Goal: Task Accomplishment & Management: Manage account settings

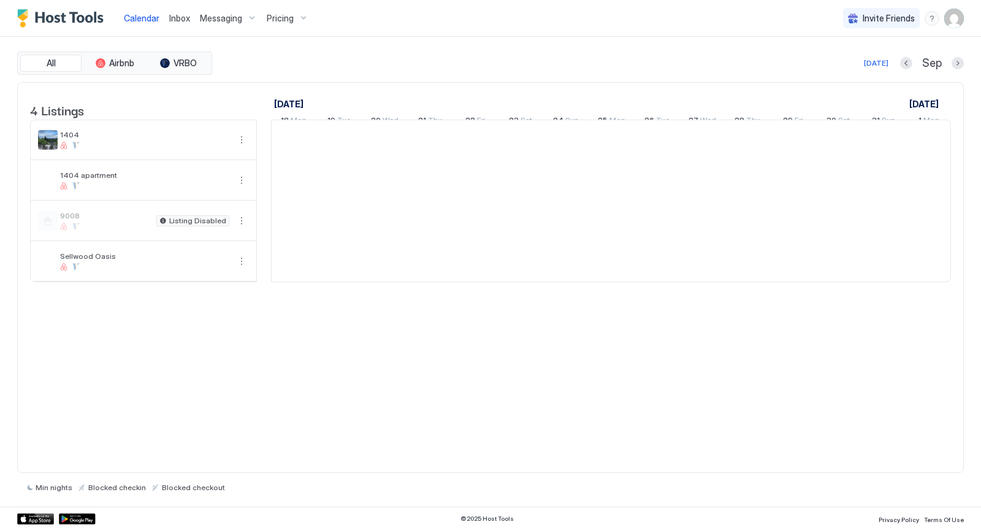
scroll to position [0, 681]
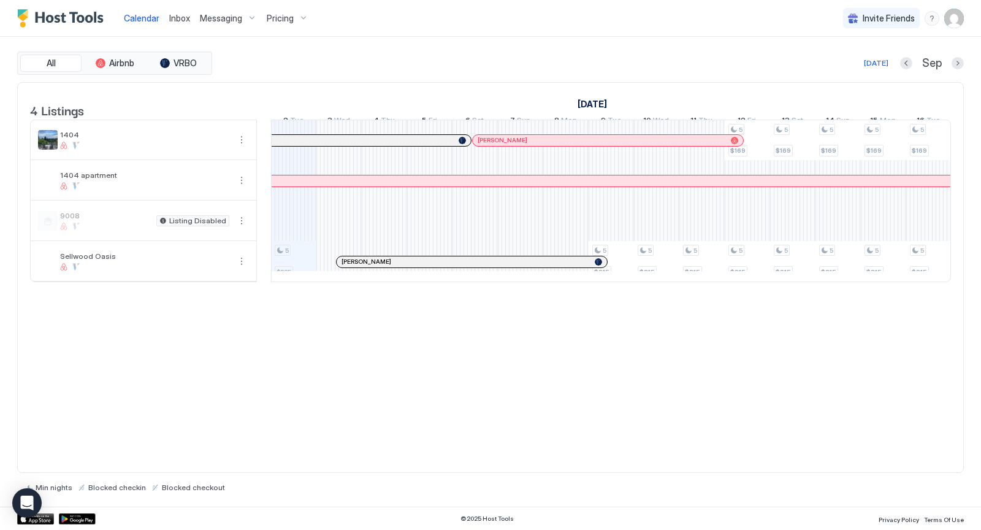
click at [226, 21] on span "Messaging" at bounding box center [221, 18] width 42 height 11
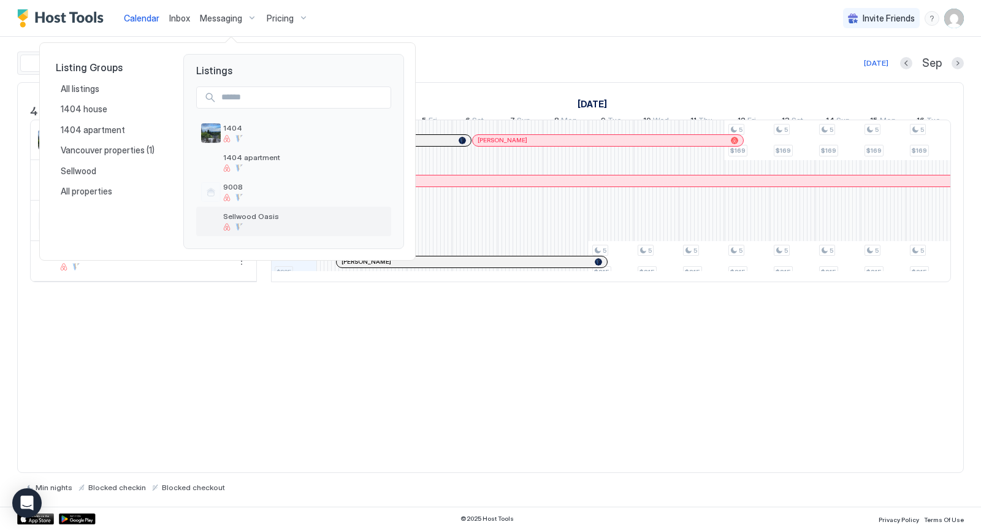
click at [246, 215] on span "Sellwood Oasis" at bounding box center [304, 216] width 163 height 9
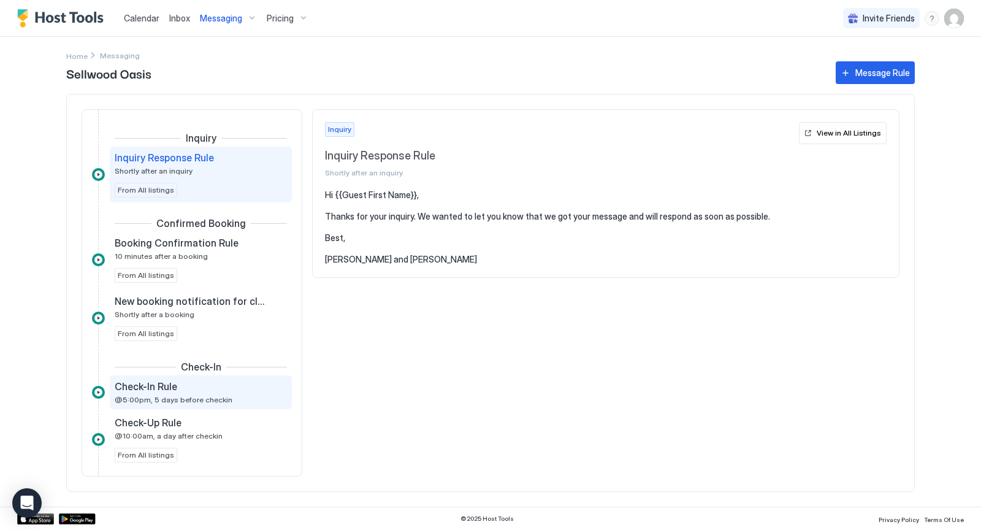
click at [213, 391] on div "Check-In Rule @5:00pm, 5 days before checkin" at bounding box center [192, 392] width 155 height 24
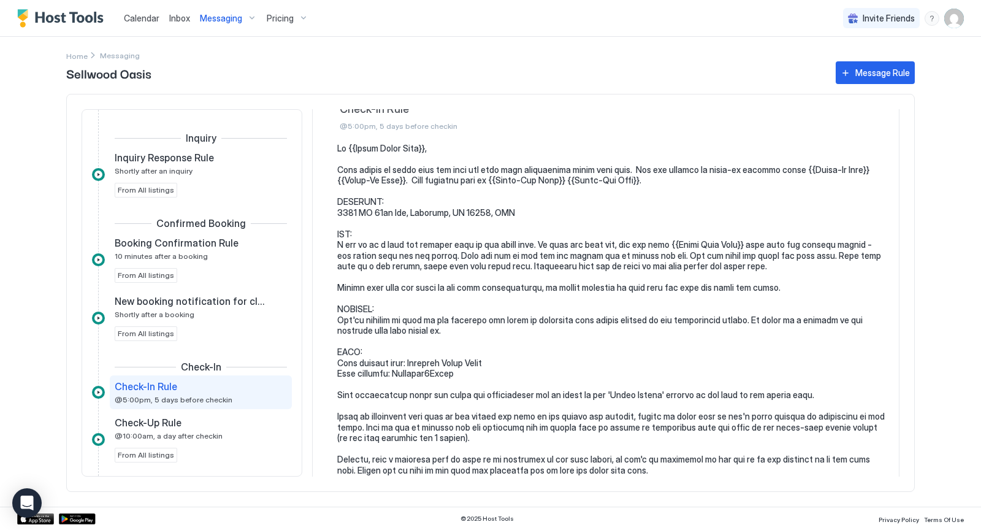
scroll to position [165, 0]
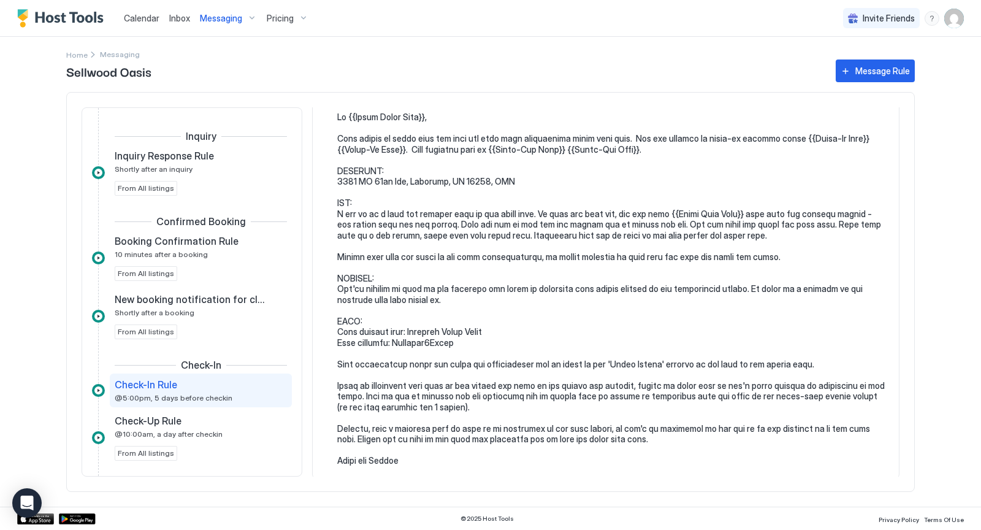
scroll to position [0, 0]
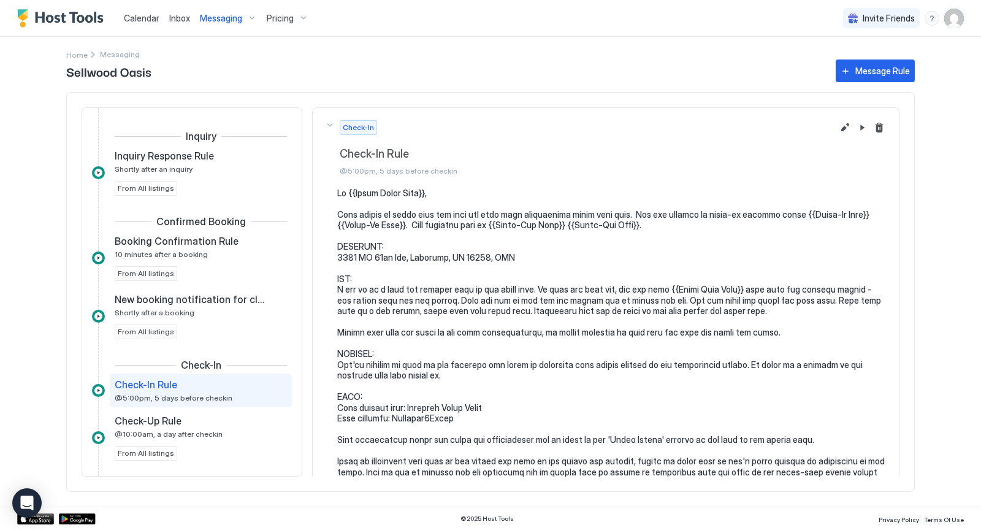
click at [331, 123] on div "Check-In Check-In Rule @5:00pm, 5 days before checkin" at bounding box center [579, 147] width 508 height 55
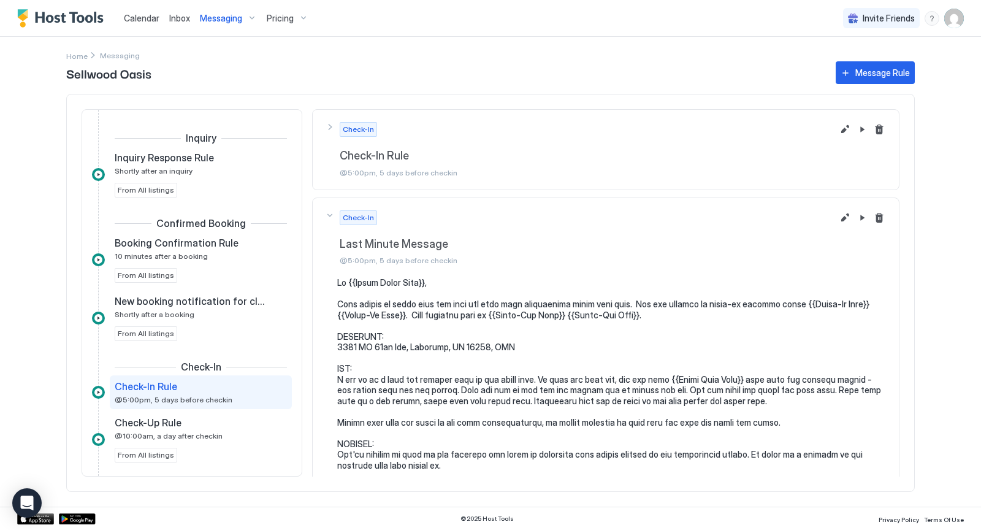
click at [332, 177] on div "Check-In Last Minute Message @5:00pm, 5 days before checkin" at bounding box center [579, 149] width 508 height 55
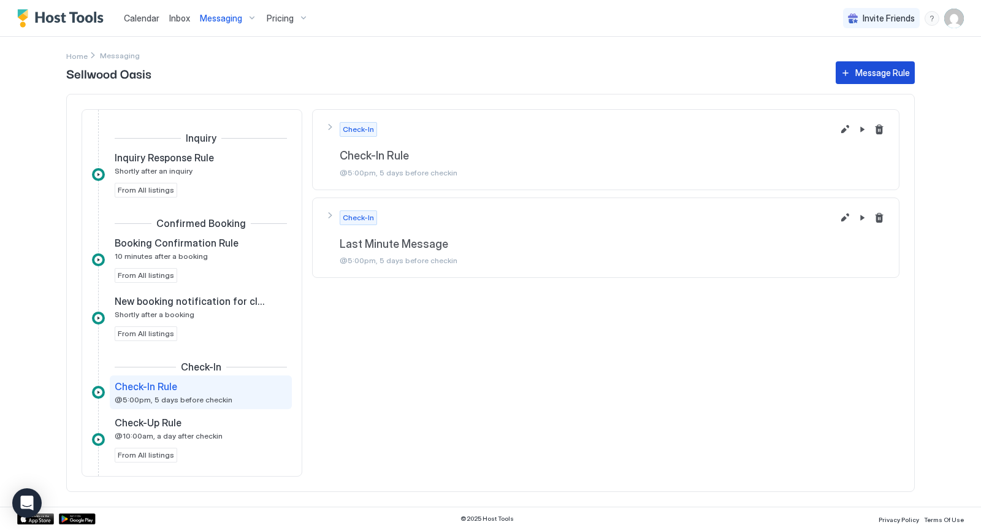
click at [866, 69] on div "Message Rule" at bounding box center [882, 72] width 55 height 13
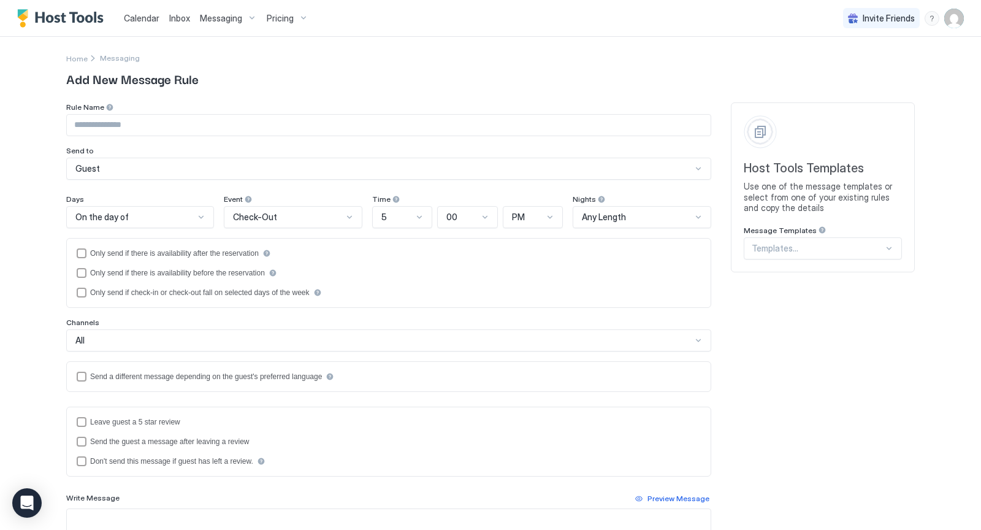
click at [892, 250] on div at bounding box center [889, 248] width 10 height 10
click at [967, 367] on div "Calendar Inbox Messaging Pricing Invite Friends SC Home Messaging Add New Messa…" at bounding box center [490, 265] width 981 height 530
click at [116, 60] on span "Messaging" at bounding box center [120, 57] width 40 height 9
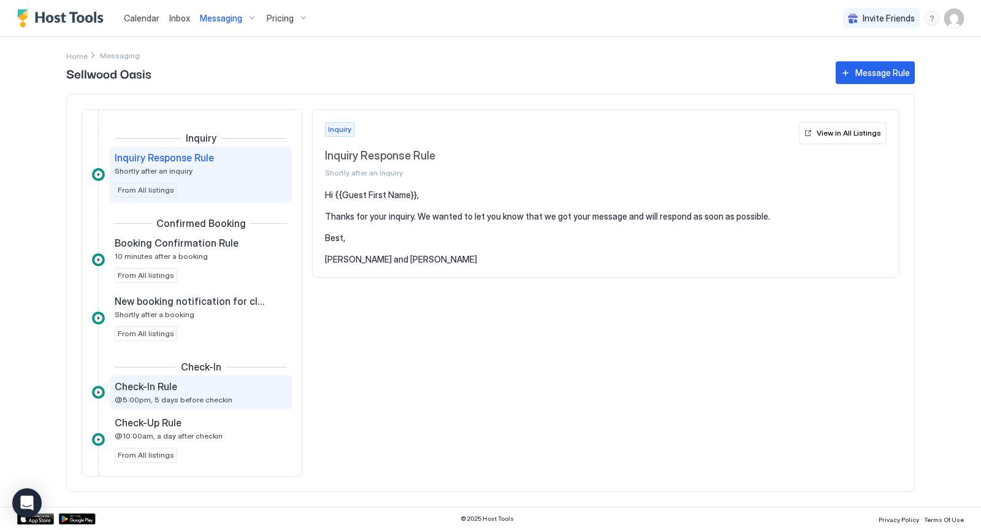
click at [161, 383] on span "Check-In Rule" at bounding box center [146, 386] width 63 height 12
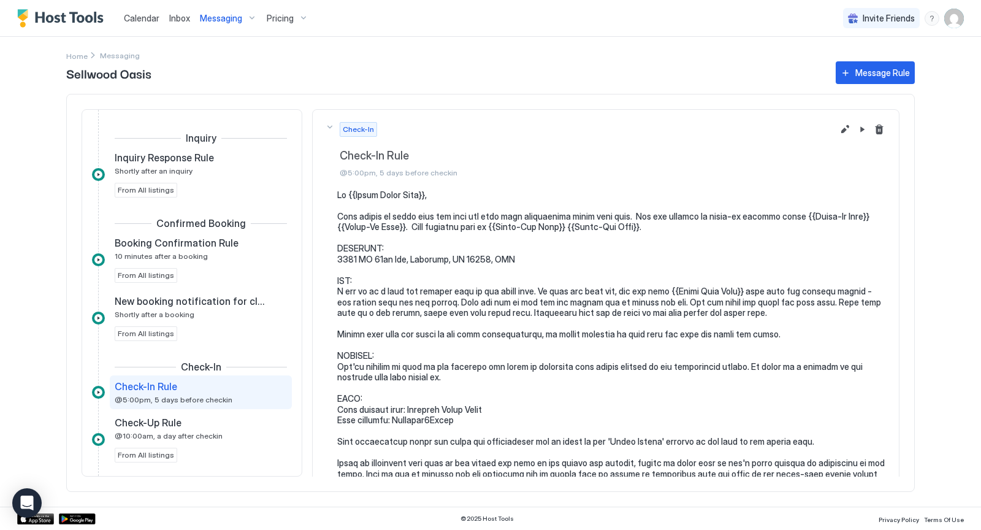
scroll to position [165, 0]
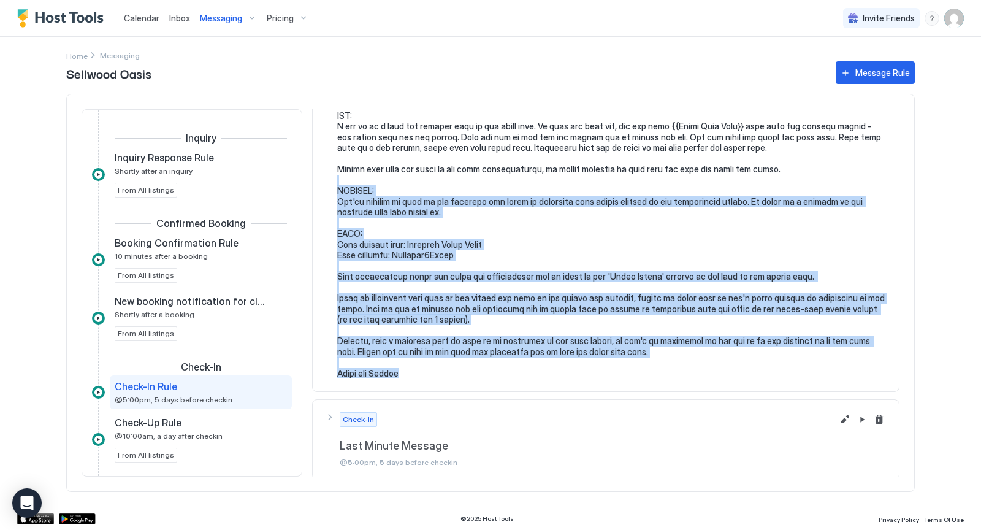
drag, startPoint x: 402, startPoint y: 374, endPoint x: 344, endPoint y: 172, distance: 210.6
click at [344, 172] on pre at bounding box center [611, 202] width 549 height 354
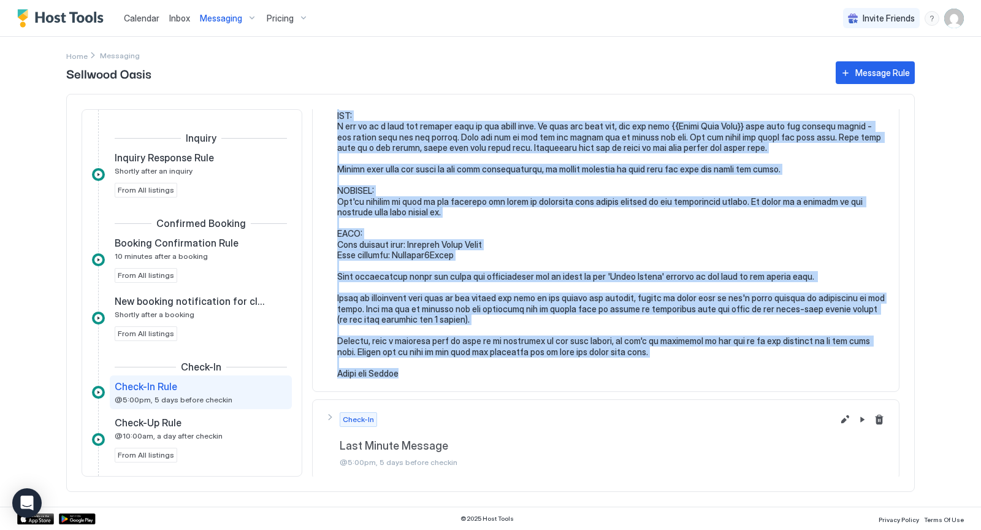
drag, startPoint x: 337, startPoint y: 161, endPoint x: 465, endPoint y: 373, distance: 247.8
click at [465, 373] on pre at bounding box center [611, 202] width 549 height 354
copy pre "Hi {{Guest First Name}}, Just wanted to touch base and give you some more infor…"
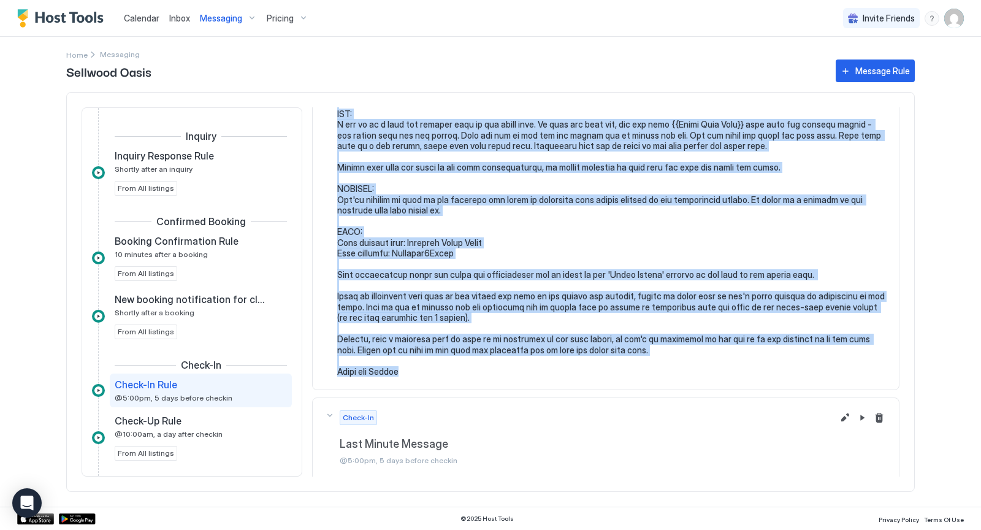
click at [646, 380] on section at bounding box center [606, 206] width 586 height 367
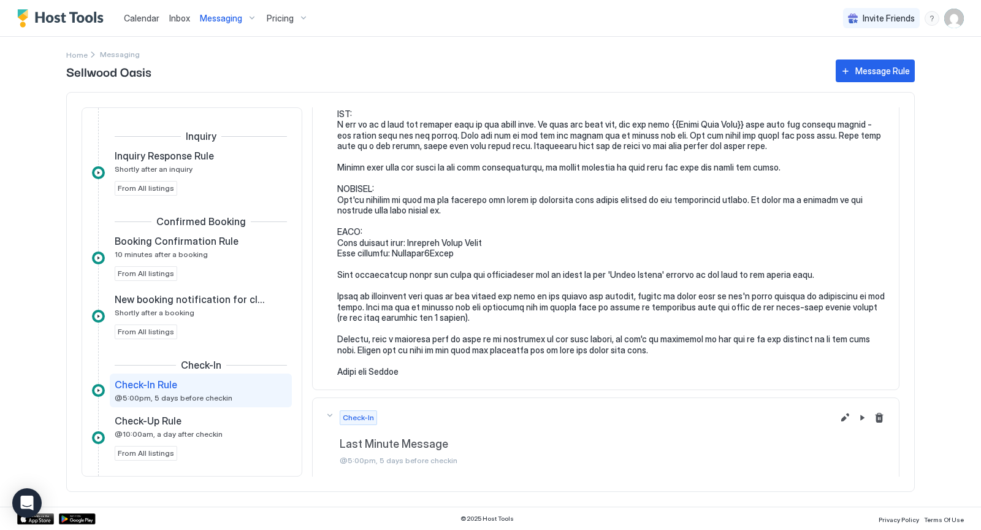
click at [776, 486] on div "Inquiry Inquiry Response Rule Shortly after an inquiry From All listings Confir…" at bounding box center [490, 292] width 849 height 400
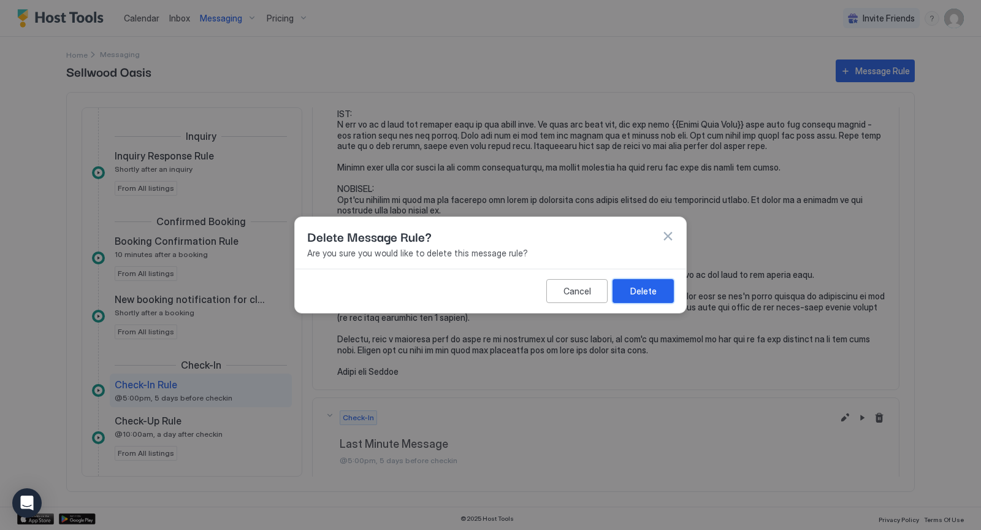
click at [652, 285] on div "Delete" at bounding box center [643, 290] width 26 height 13
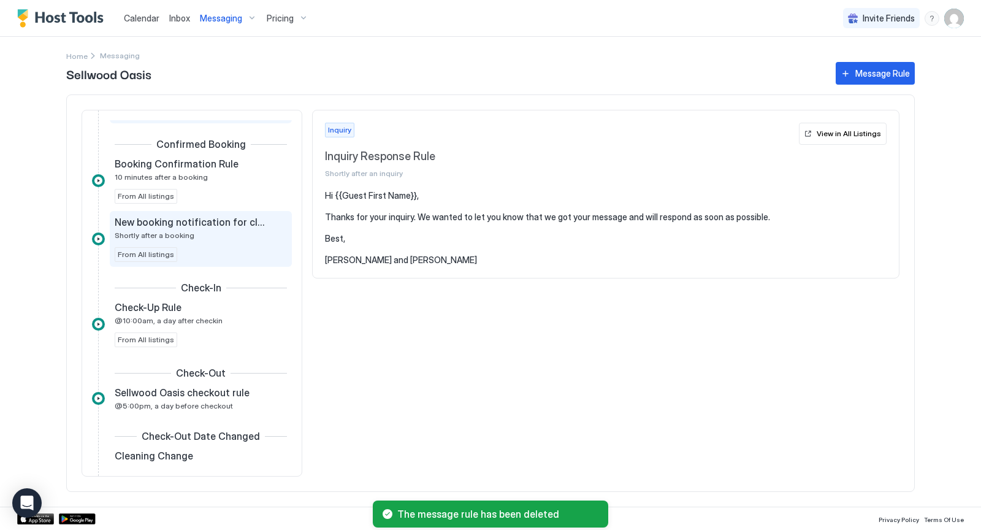
scroll to position [96, 0]
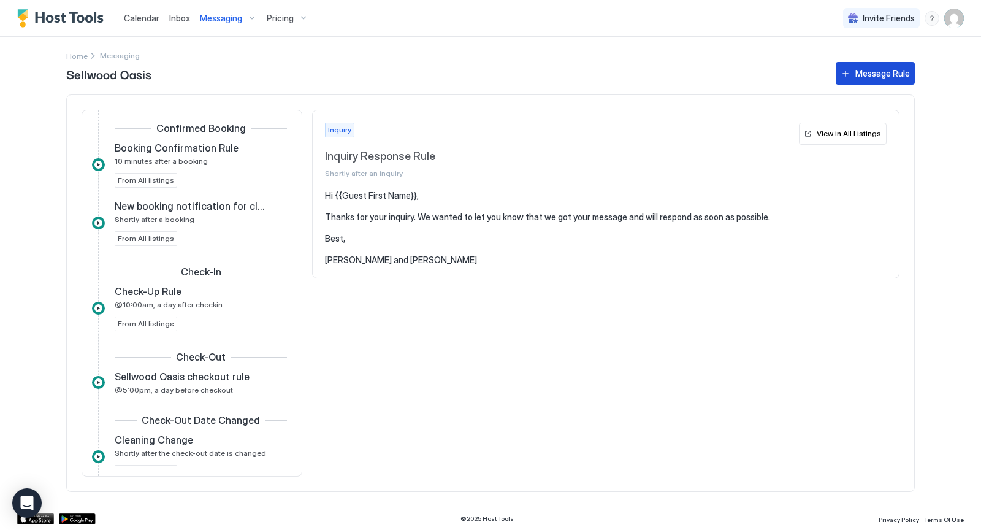
click at [883, 69] on div "Message Rule" at bounding box center [882, 73] width 55 height 13
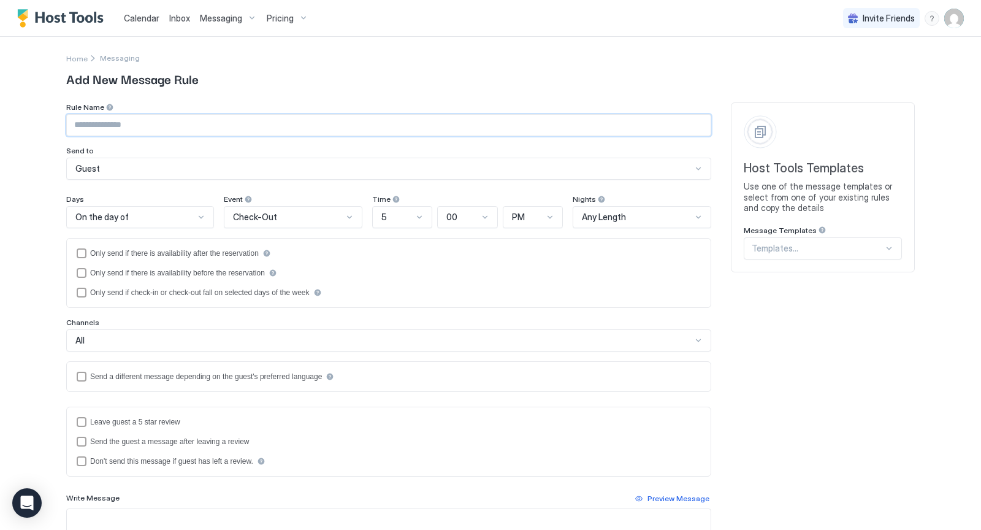
click at [352, 125] on input "Input Field" at bounding box center [389, 125] width 644 height 21
click at [795, 251] on div at bounding box center [818, 248] width 132 height 11
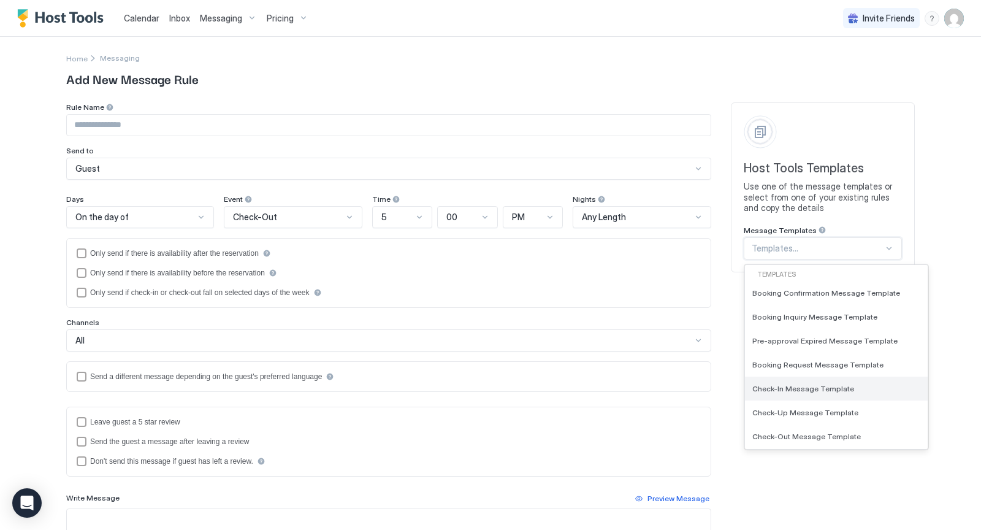
click at [809, 386] on span "Check-In Message Template" at bounding box center [803, 388] width 102 height 9
type input "**********"
type textarea "**********"
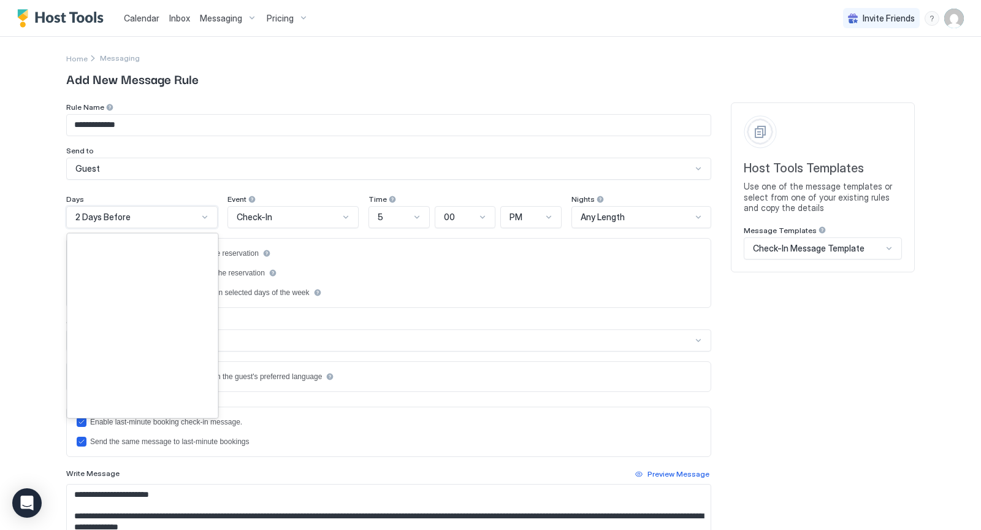
click at [207, 216] on div at bounding box center [205, 217] width 10 height 10
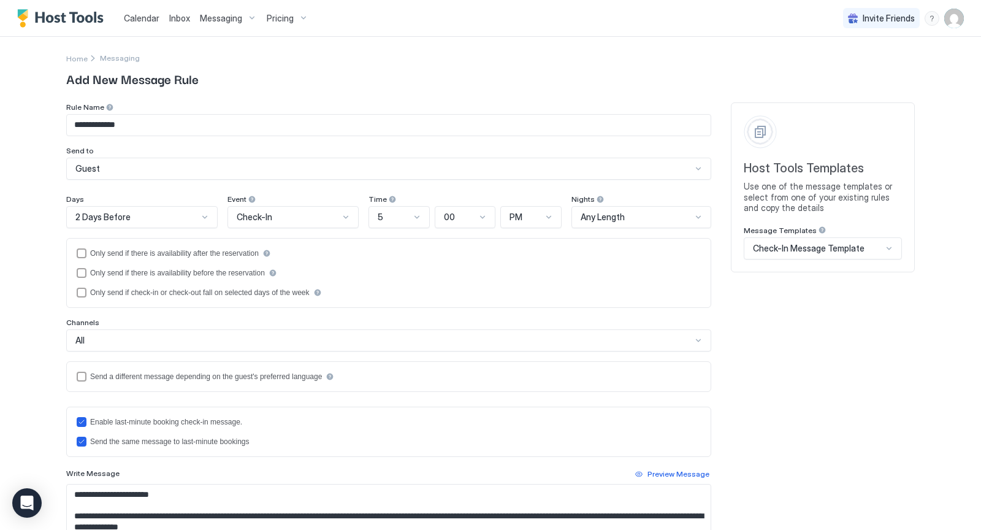
click at [431, 77] on span "Add New Message Rule" at bounding box center [490, 78] width 849 height 18
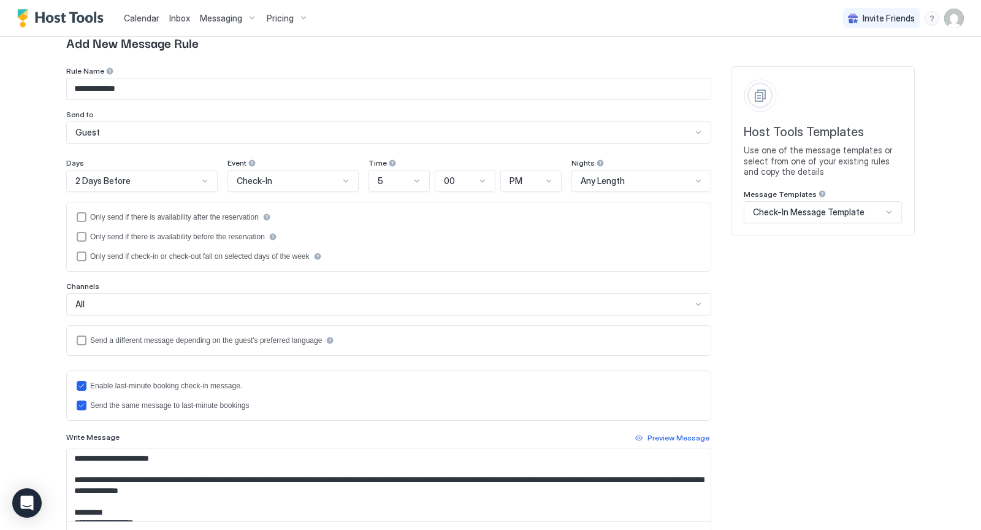
scroll to position [0, 0]
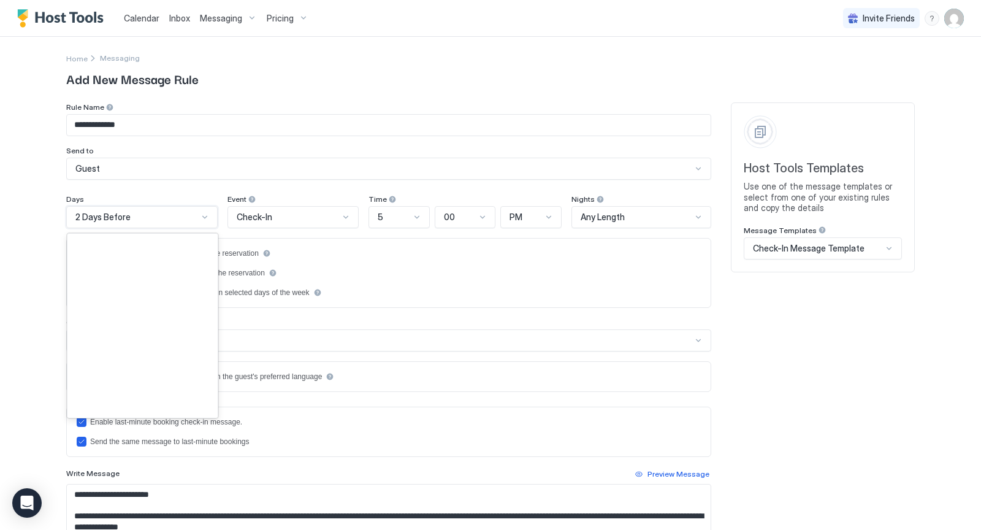
click at [205, 212] on div at bounding box center [205, 217] width 10 height 10
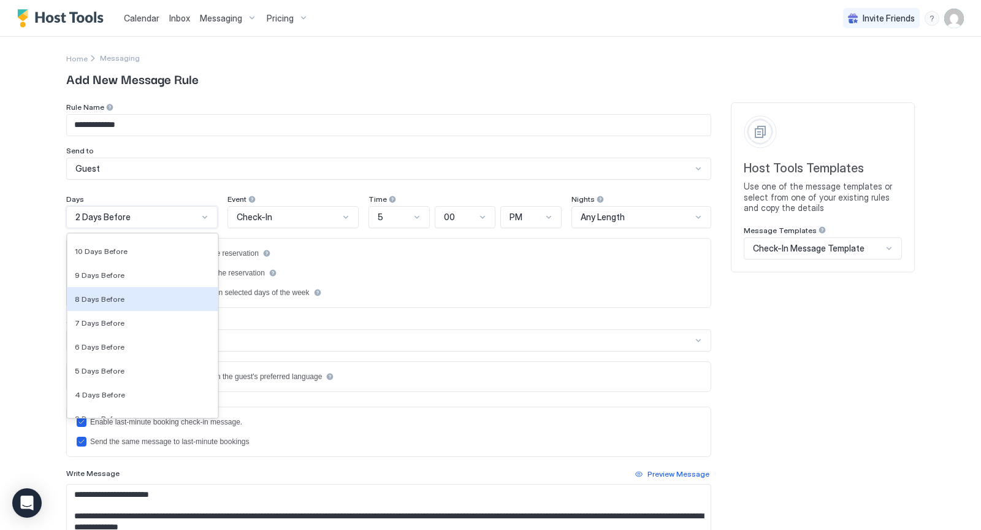
scroll to position [1717, 0]
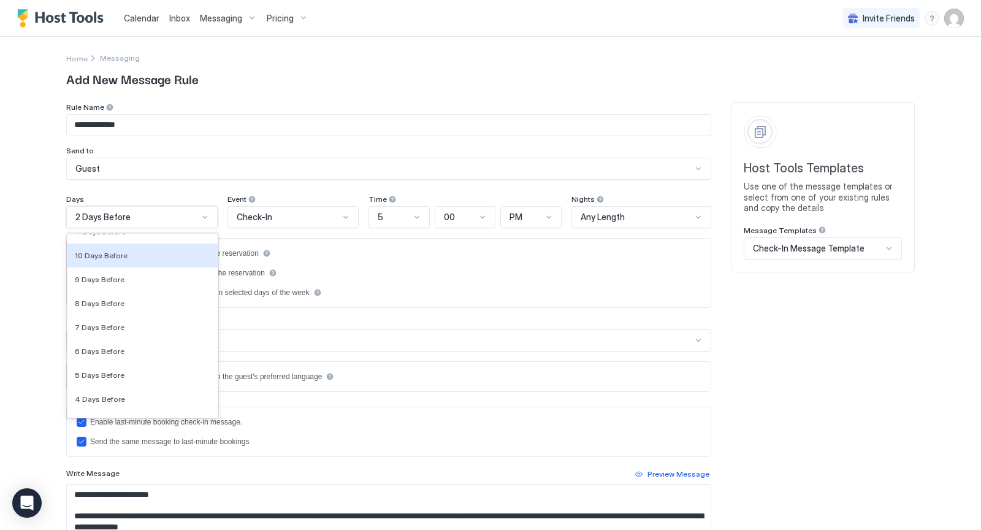
click at [459, 78] on span "Add New Message Rule" at bounding box center [490, 78] width 849 height 18
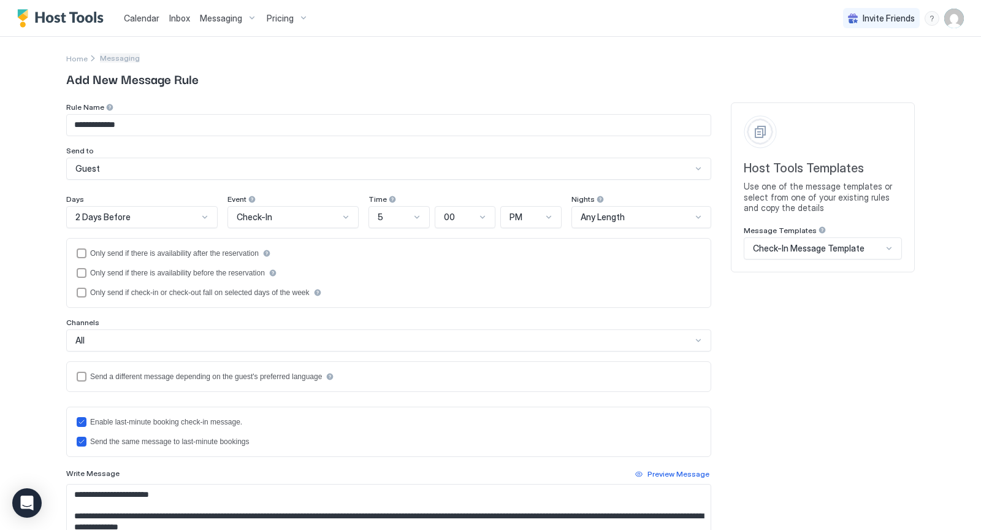
click at [114, 57] on span "Messaging" at bounding box center [120, 57] width 40 height 9
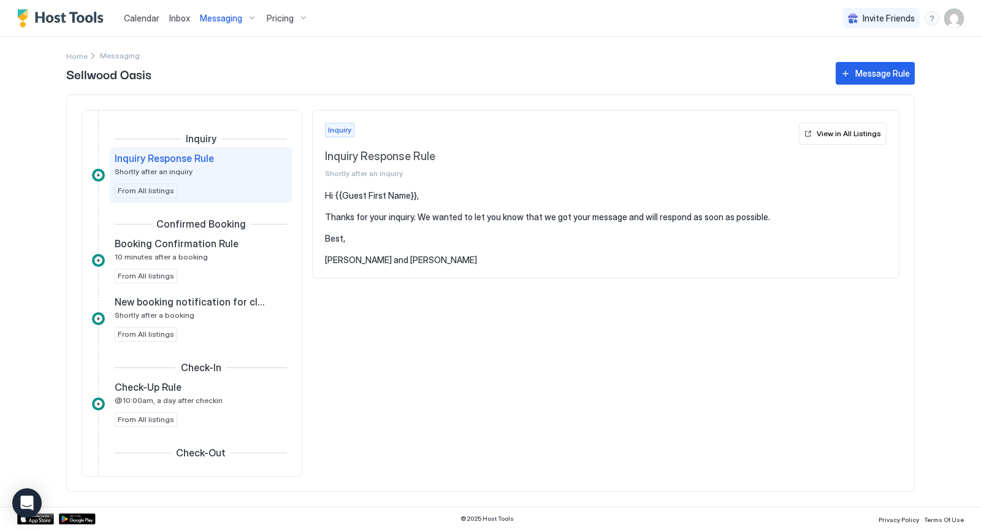
click at [115, 58] on span "Messaging" at bounding box center [120, 55] width 40 height 9
click at [251, 20] on div "Messaging" at bounding box center [228, 18] width 67 height 21
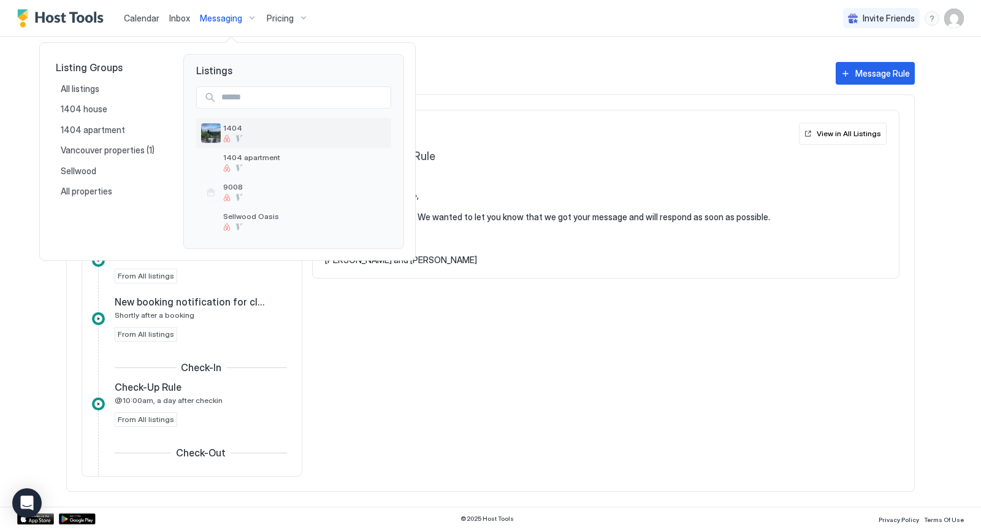
click at [231, 127] on span "1404" at bounding box center [304, 127] width 163 height 9
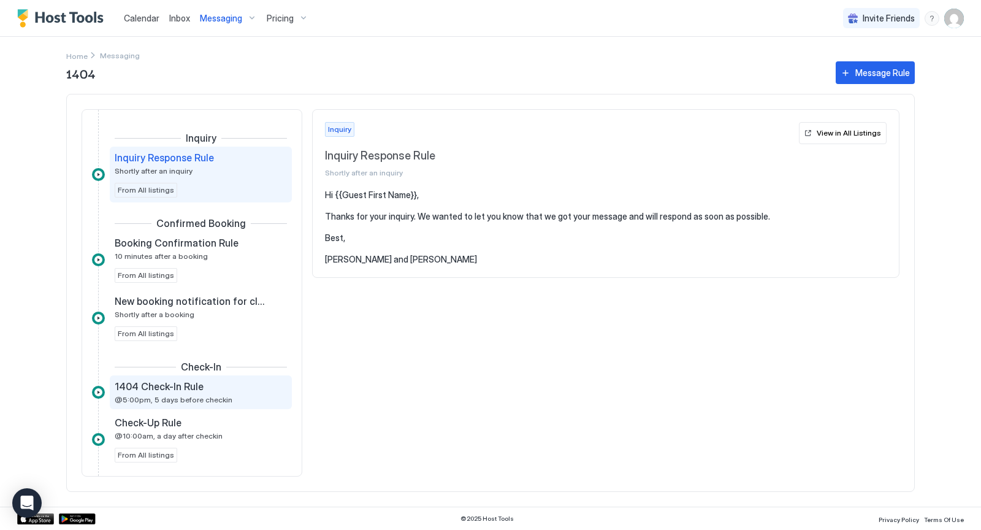
click at [166, 395] on span "@5:00pm, 5 days before checkin" at bounding box center [174, 399] width 118 height 9
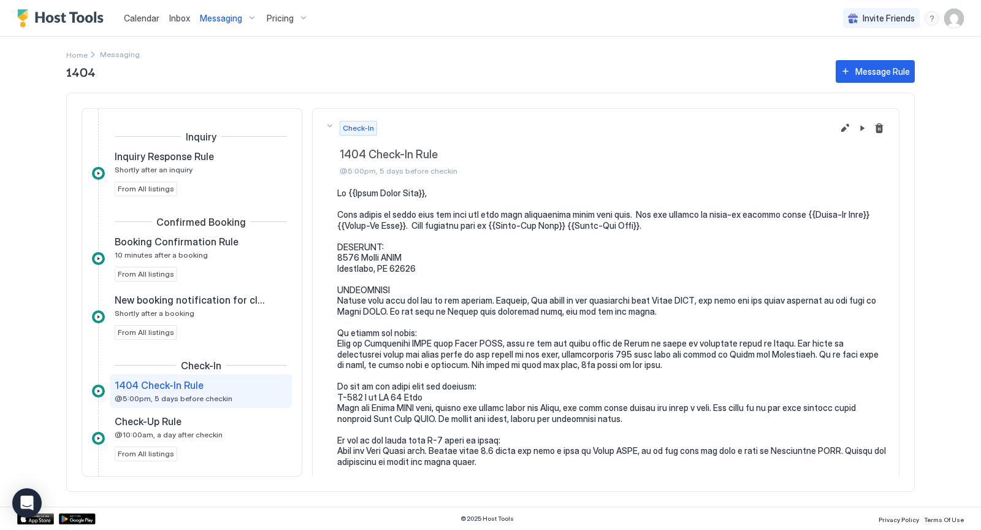
click at [249, 15] on div "Messaging" at bounding box center [228, 18] width 67 height 21
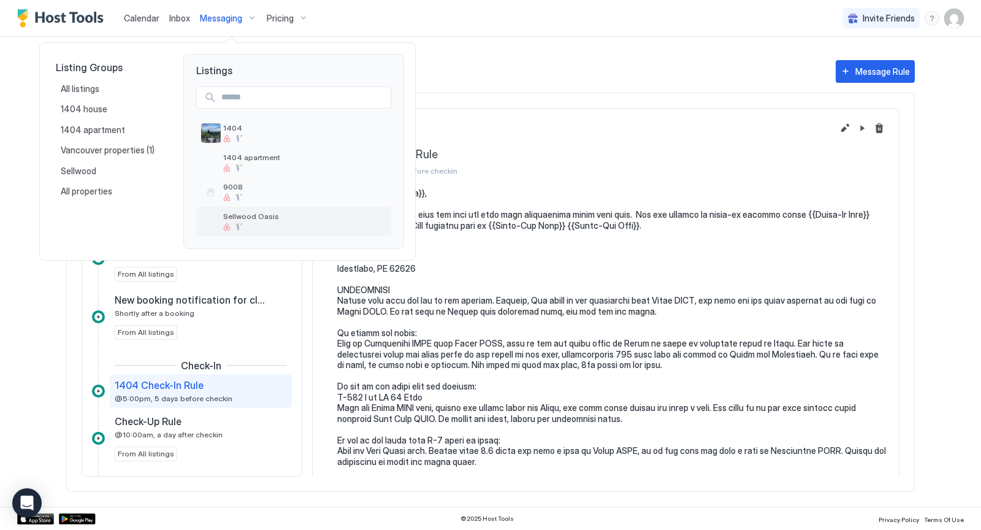
click at [243, 214] on span "Sellwood Oasis" at bounding box center [304, 216] width 163 height 9
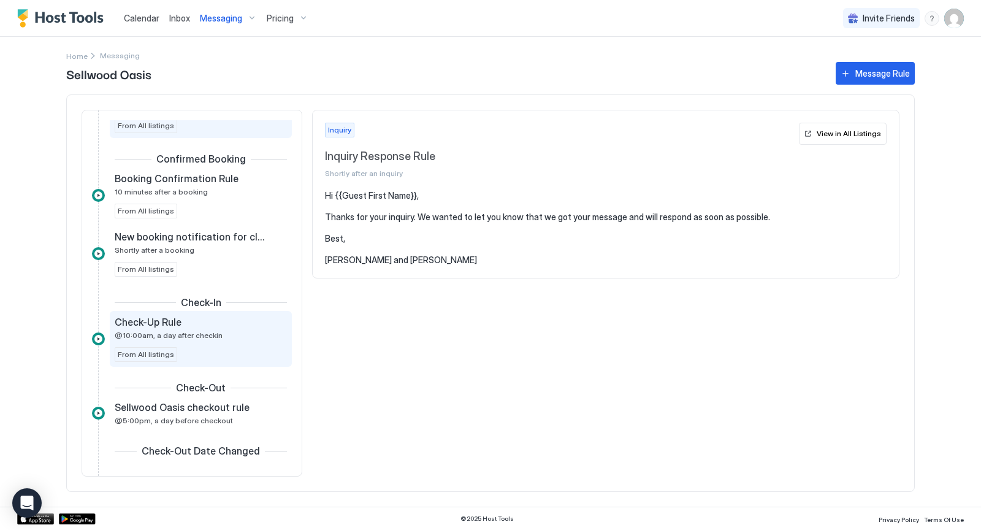
scroll to position [82, 0]
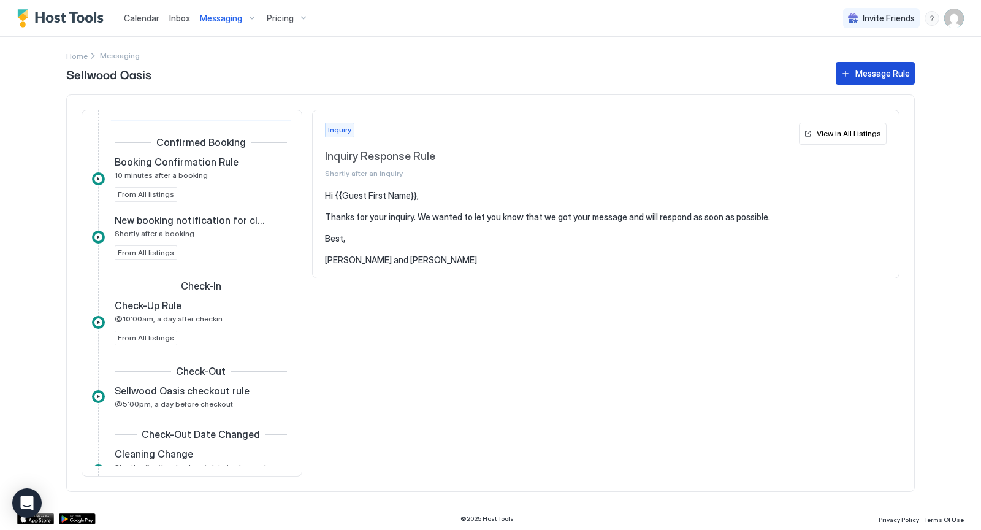
click at [904, 69] on div "Message Rule" at bounding box center [882, 73] width 55 height 13
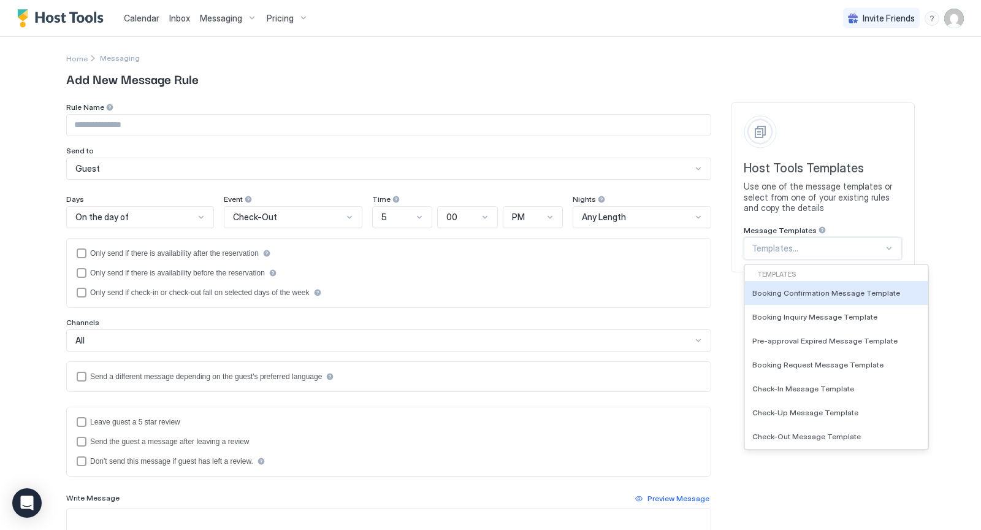
click at [888, 248] on div at bounding box center [889, 248] width 10 height 10
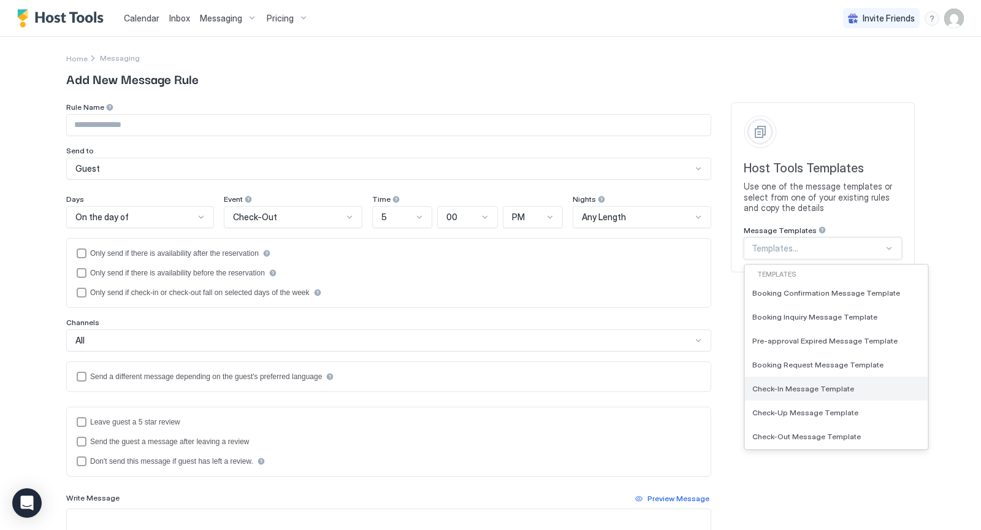
click at [834, 386] on span "Check-In Message Template" at bounding box center [803, 388] width 102 height 9
type input "**********"
type textarea "**********"
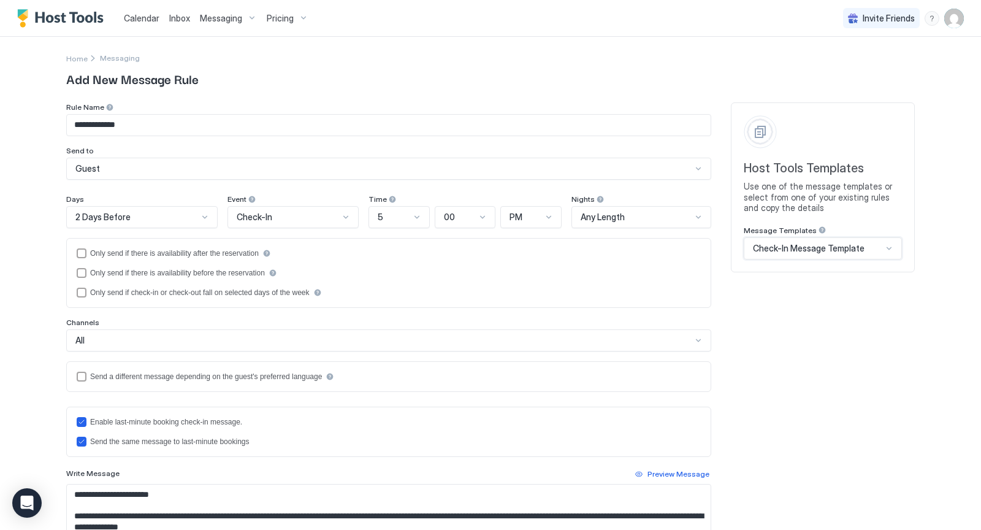
click at [202, 216] on div at bounding box center [205, 217] width 10 height 10
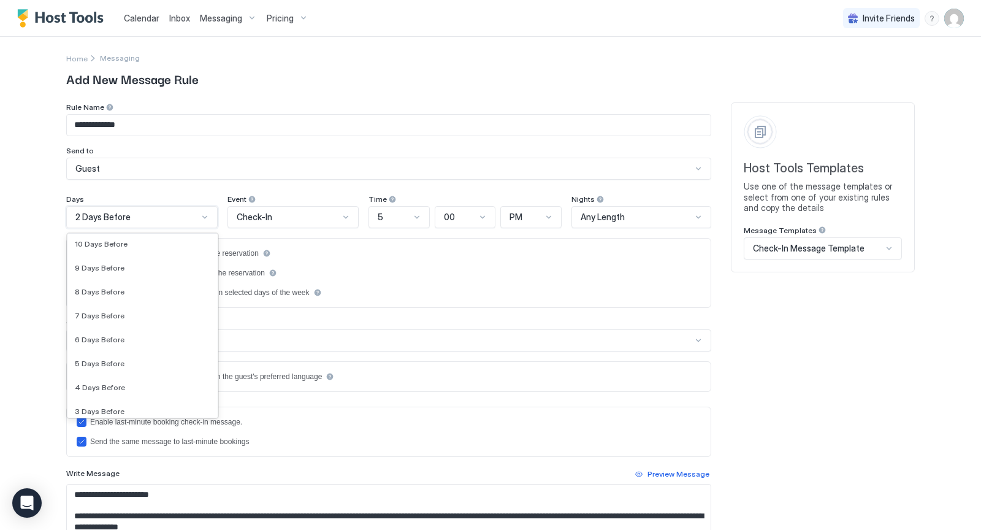
scroll to position [1721, 0]
click at [125, 370] on div "5 Days Before" at bounding box center [143, 370] width 136 height 9
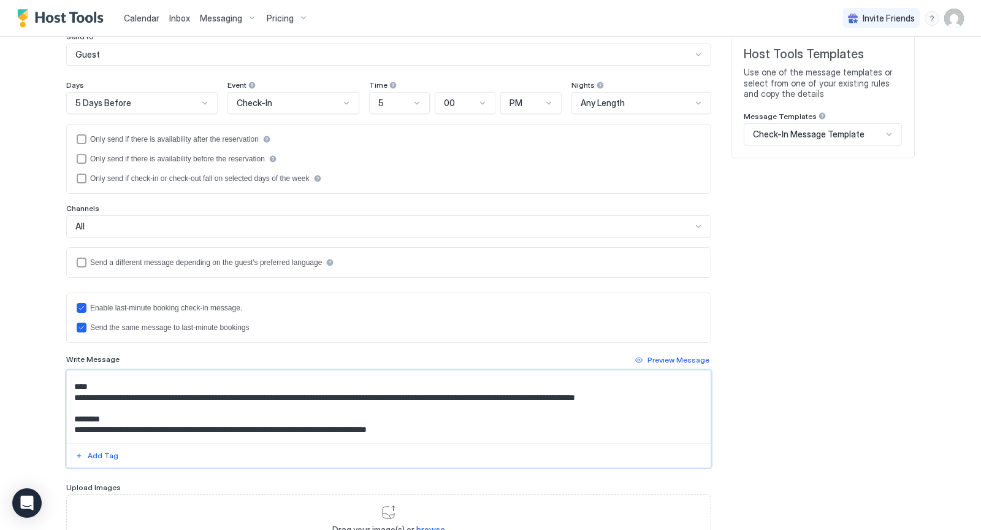
scroll to position [151, 0]
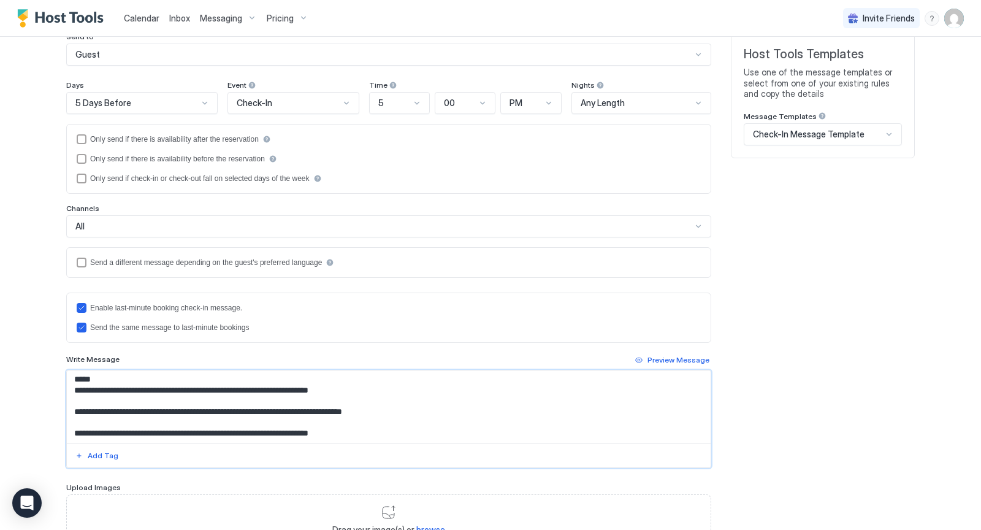
drag, startPoint x: 75, startPoint y: 374, endPoint x: 208, endPoint y: 435, distance: 147.1
click at [208, 435] on textarea "**********" at bounding box center [389, 406] width 644 height 73
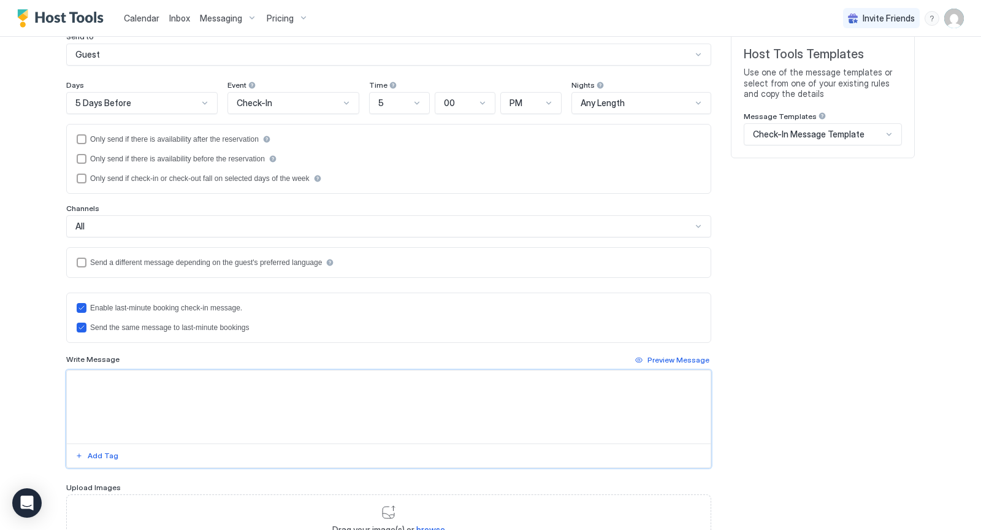
scroll to position [0, 0]
paste textarea "**********"
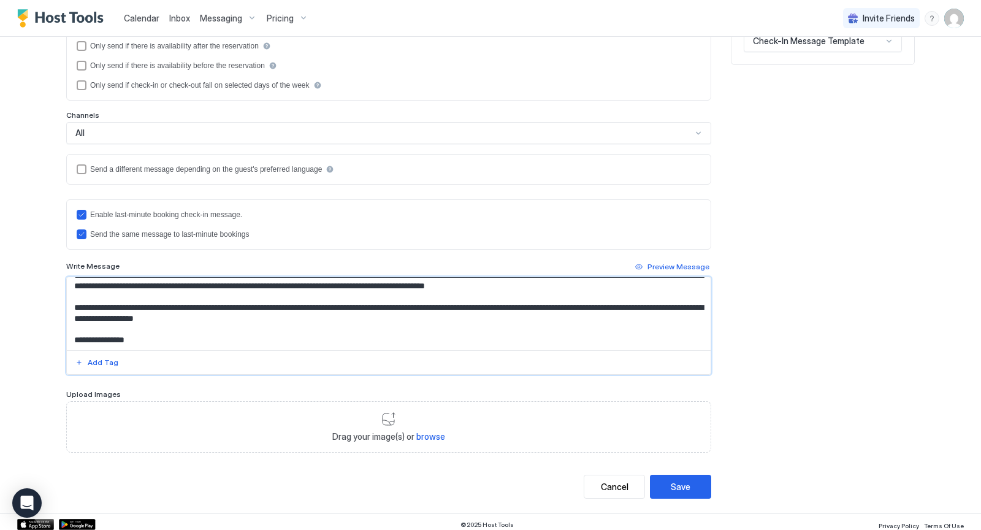
scroll to position [269, 0]
type textarea "**********"
click at [688, 263] on div "Preview Message" at bounding box center [678, 266] width 62 height 11
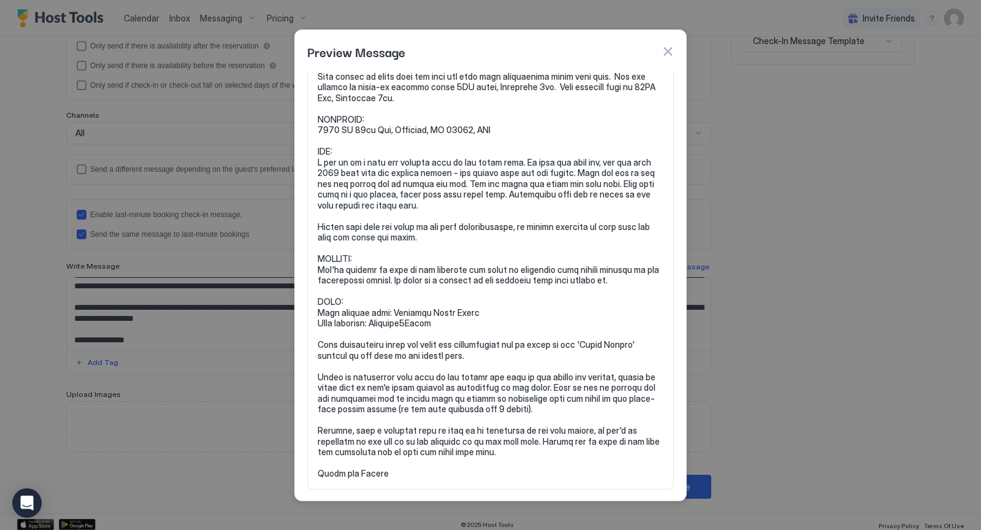
scroll to position [0, 0]
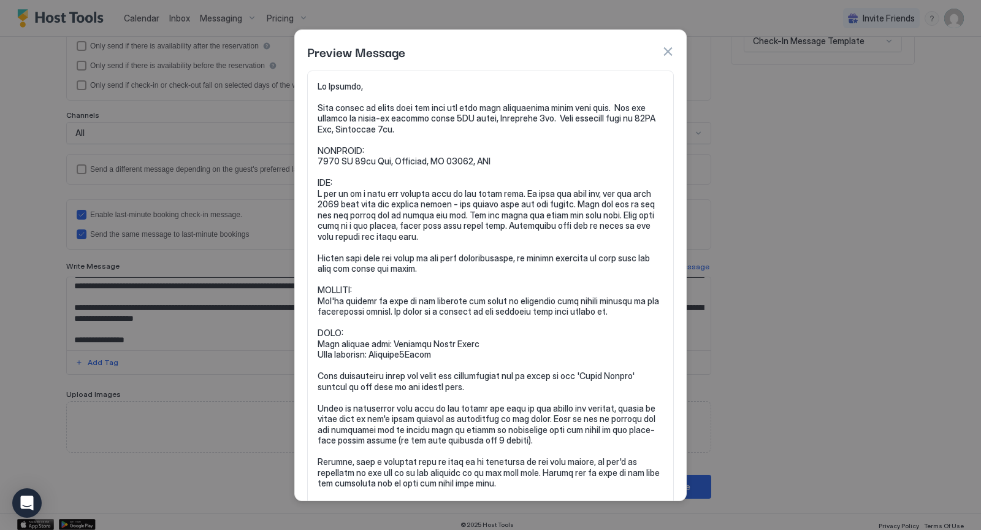
click at [670, 52] on button "button" at bounding box center [668, 51] width 12 height 12
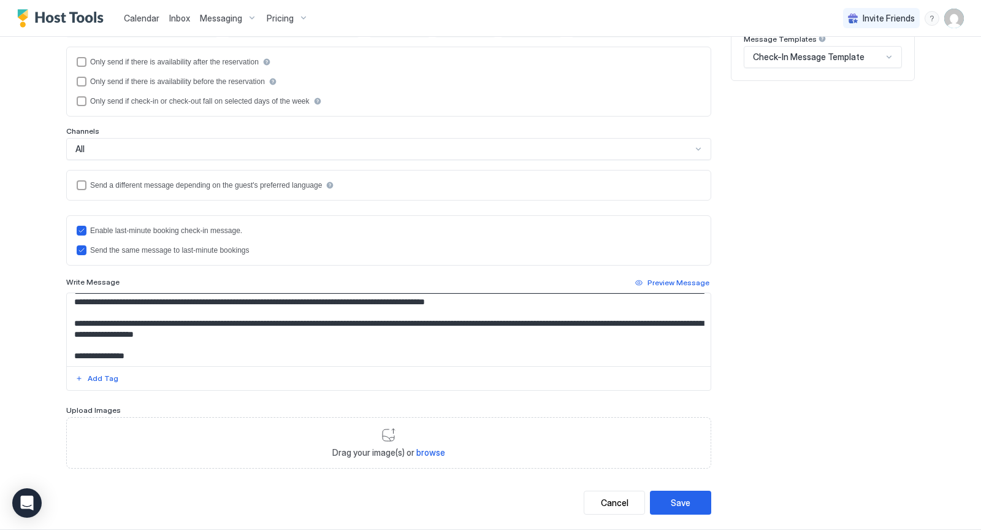
scroll to position [207, 0]
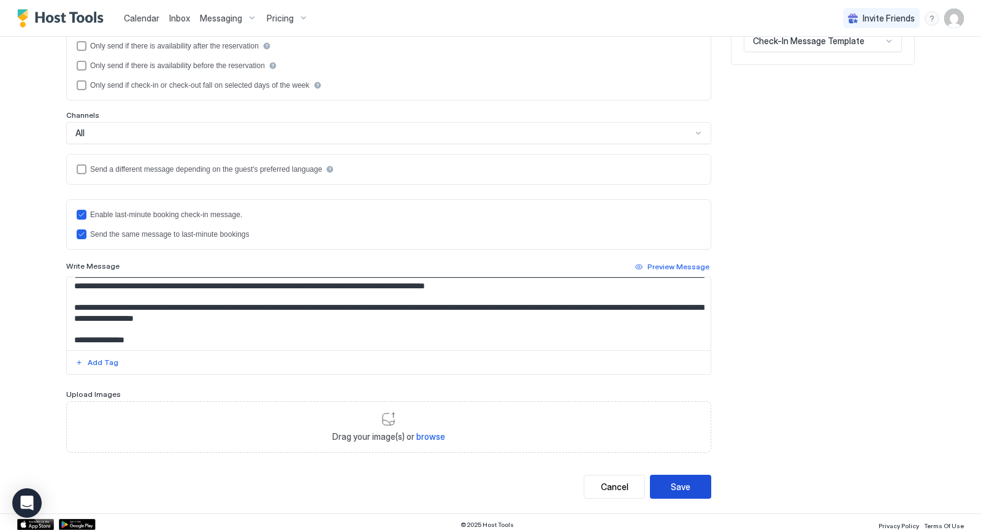
click at [683, 480] on div "Save" at bounding box center [681, 486] width 20 height 13
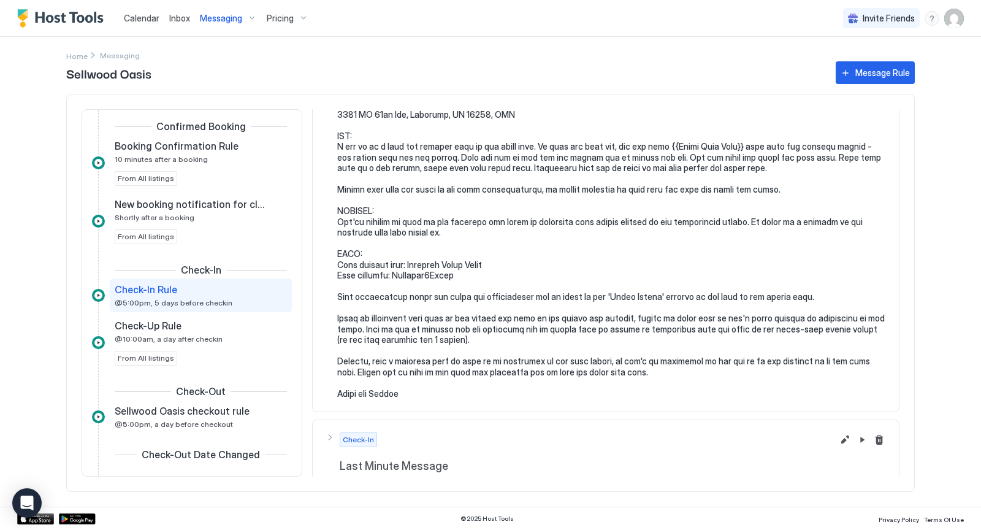
scroll to position [165, 0]
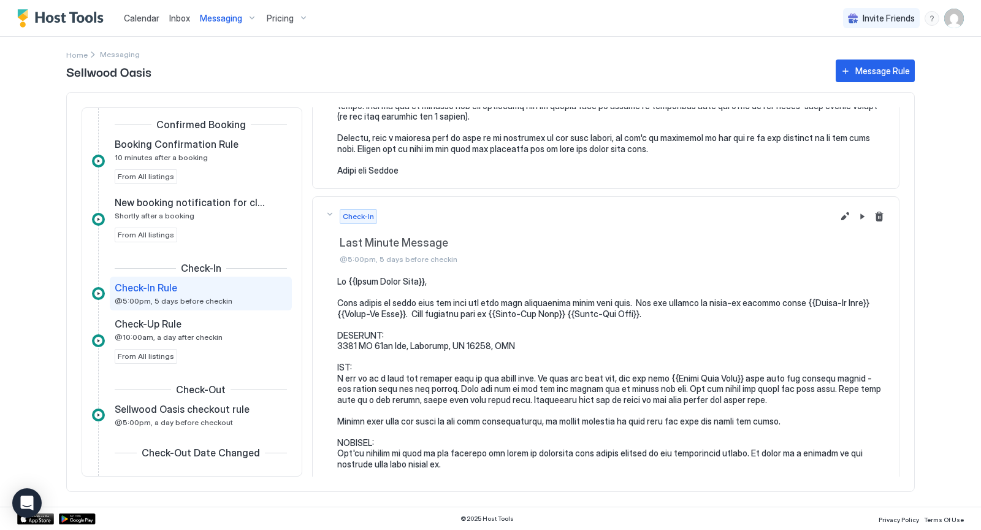
scroll to position [425, 0]
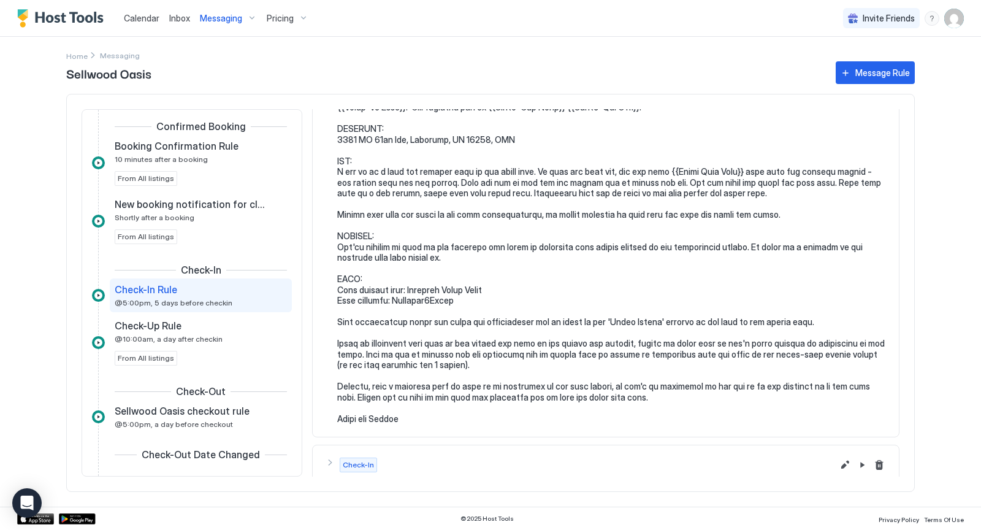
scroll to position [165, 0]
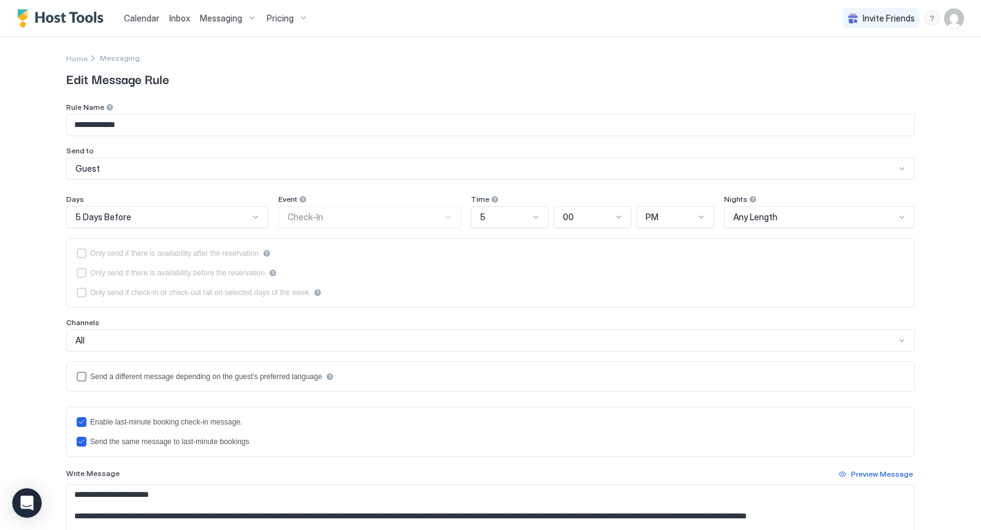
click at [257, 213] on div at bounding box center [256, 217] width 10 height 10
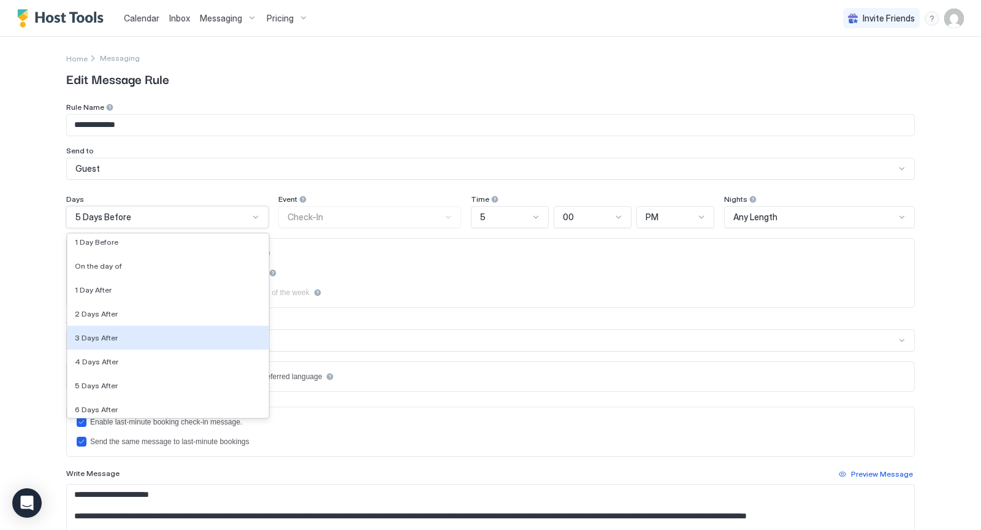
scroll to position [1922, 0]
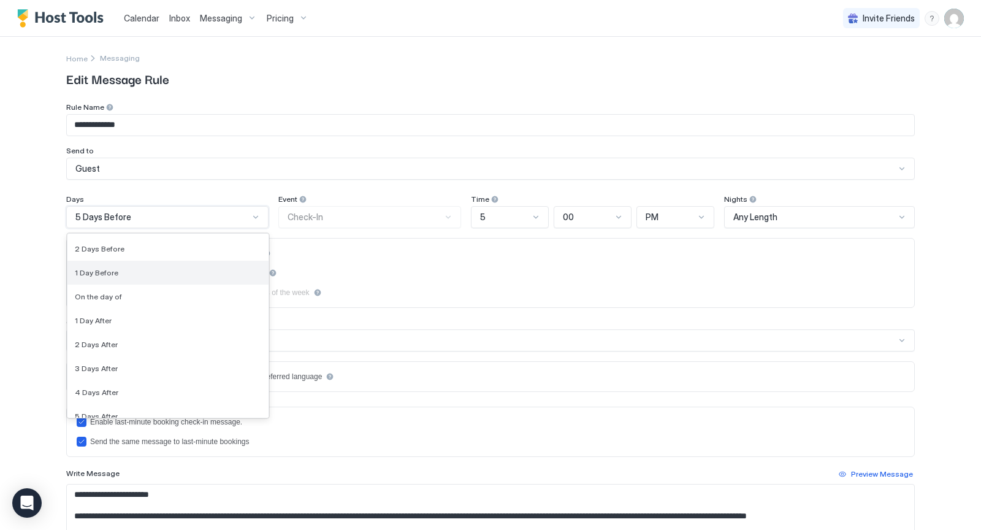
click at [97, 268] on span "1 Day Before" at bounding box center [97, 272] width 44 height 9
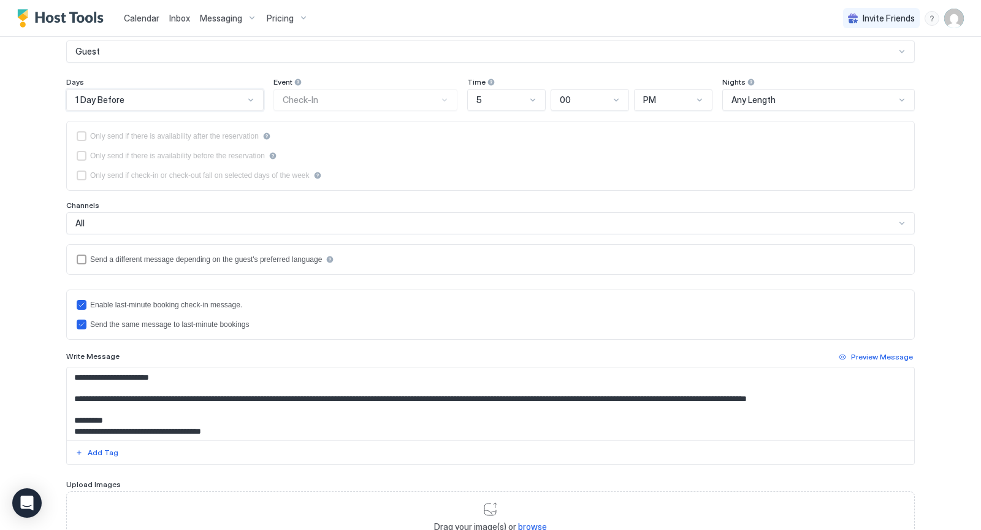
scroll to position [207, 0]
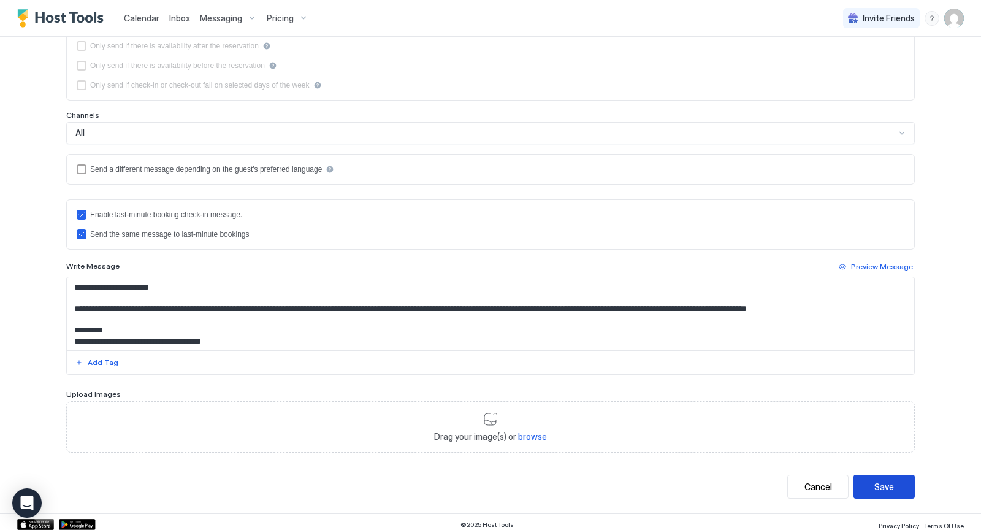
click at [879, 483] on div "Save" at bounding box center [884, 486] width 20 height 13
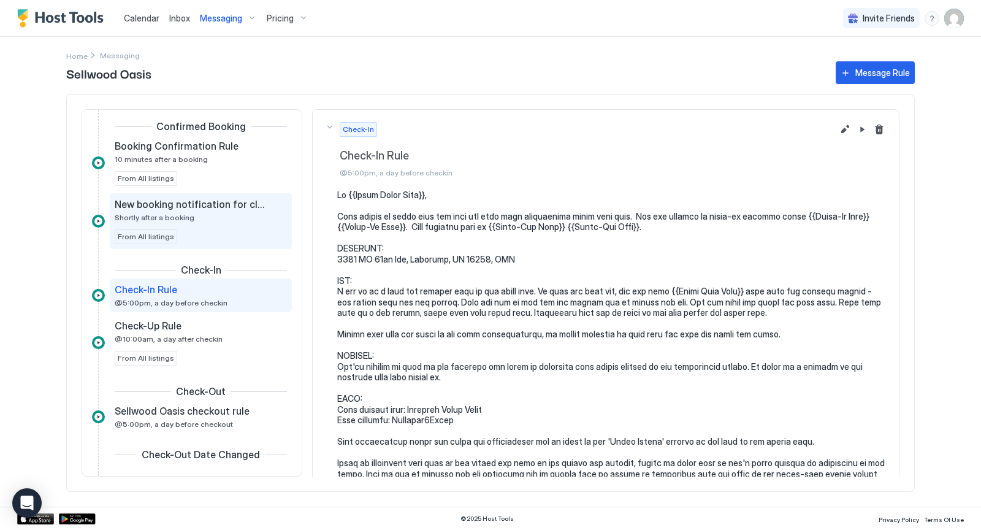
click at [141, 213] on span "Shortly after a booking" at bounding box center [155, 217] width 80 height 9
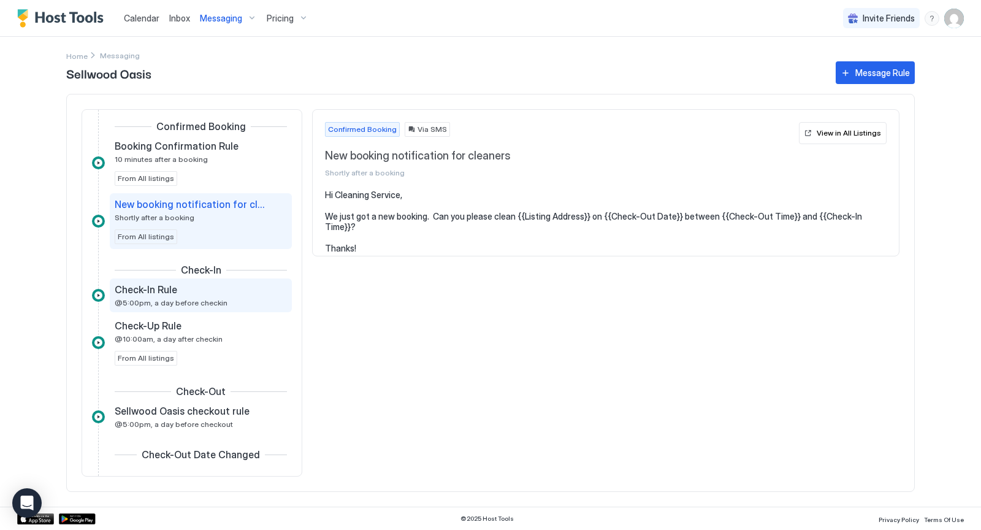
click at [139, 291] on span "Check-In Rule" at bounding box center [146, 289] width 63 height 12
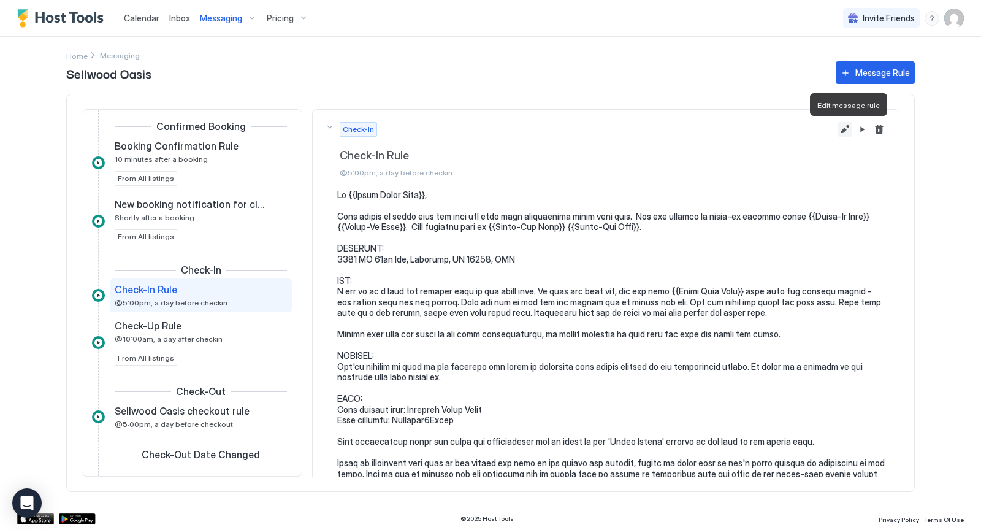
click at [852, 124] on button "Edit message rule" at bounding box center [845, 129] width 15 height 15
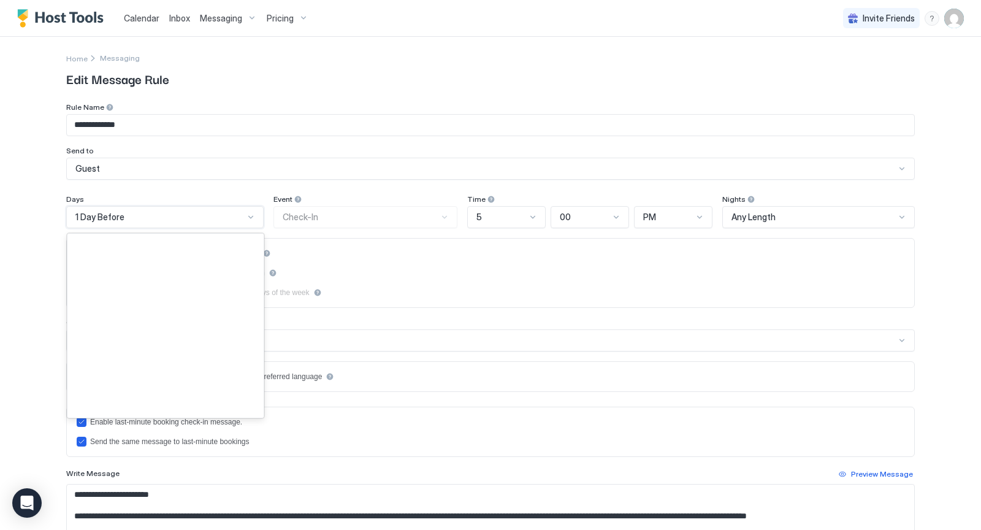
click at [248, 213] on div at bounding box center [251, 217] width 10 height 10
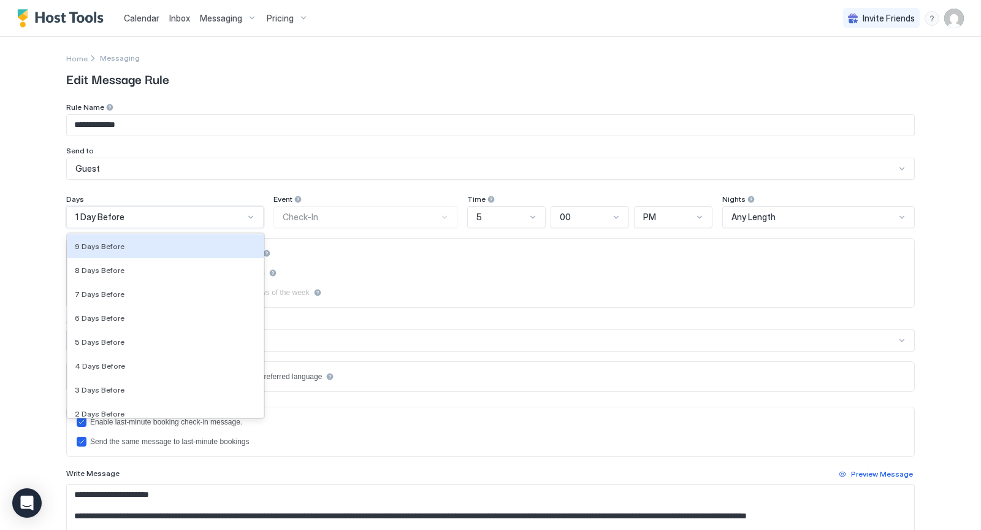
scroll to position [1743, 0]
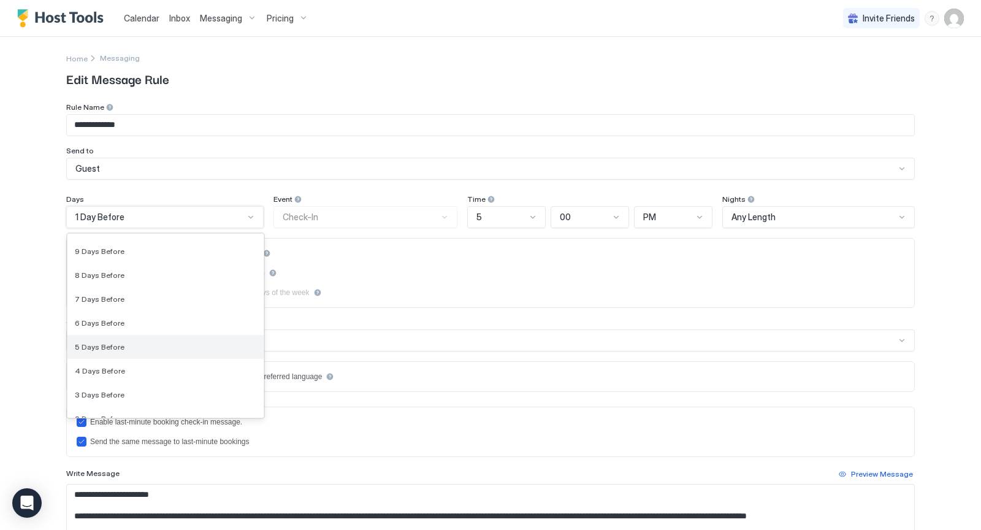
click at [101, 342] on span "5 Days Before" at bounding box center [100, 346] width 50 height 9
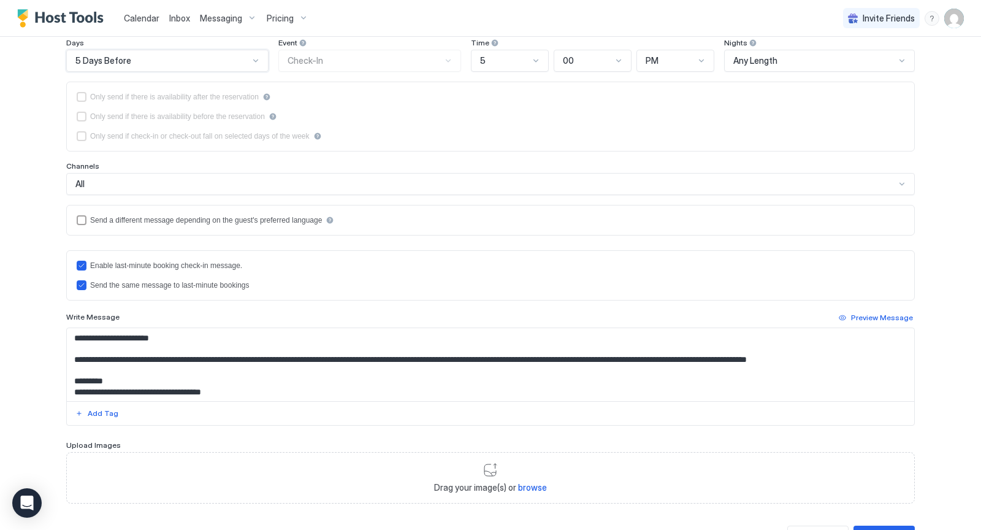
scroll to position [207, 0]
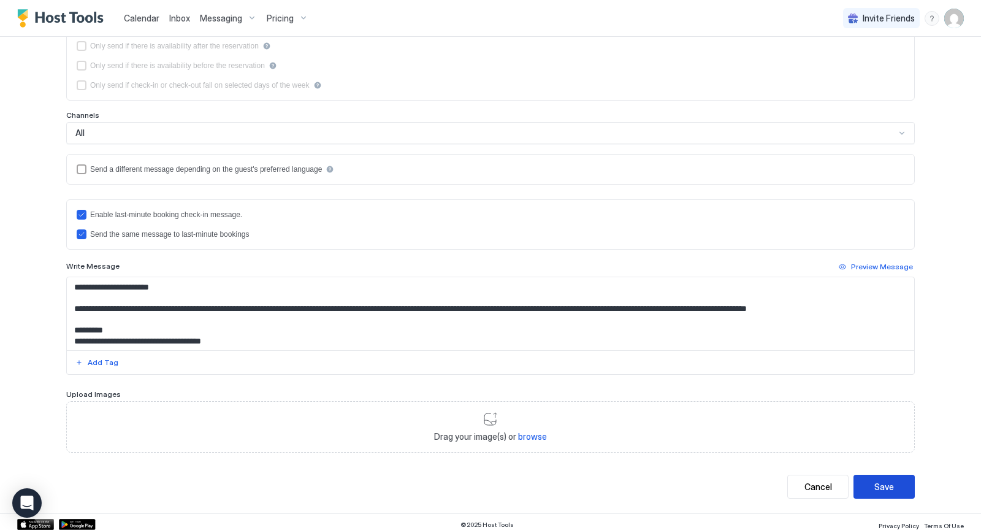
click at [883, 482] on div "Save" at bounding box center [884, 486] width 20 height 13
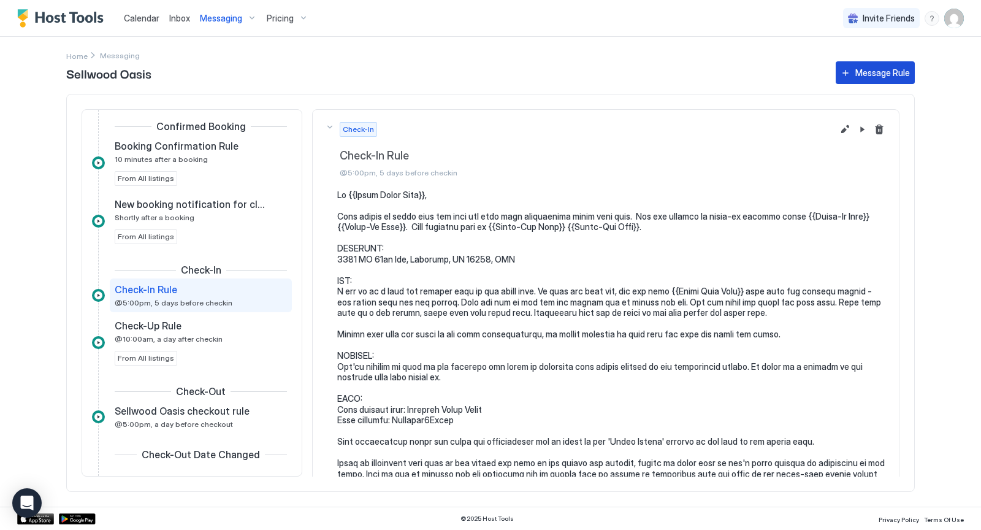
click at [887, 72] on div "Message Rule" at bounding box center [882, 72] width 55 height 13
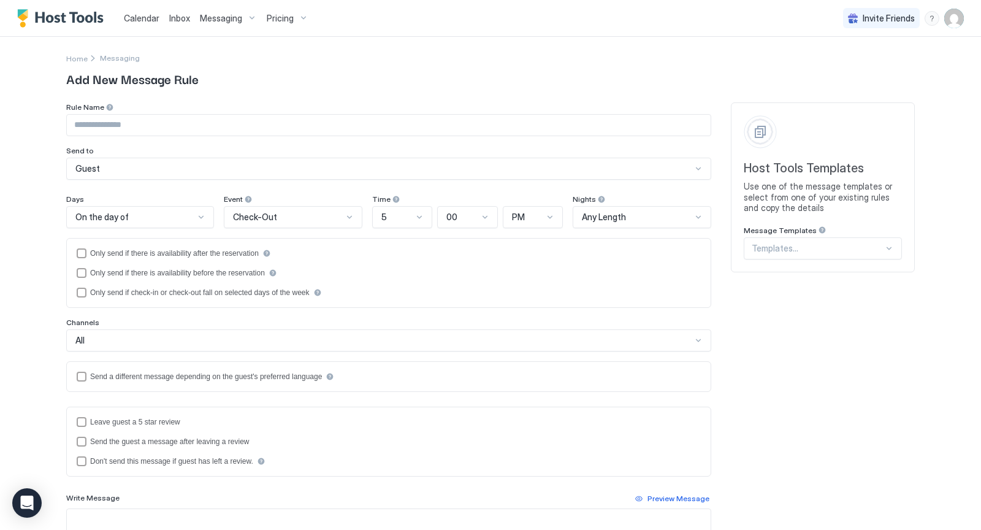
click at [180, 121] on input "Input Field" at bounding box center [389, 125] width 644 height 21
type input "*"
type input "**********"
click at [203, 215] on div at bounding box center [201, 217] width 10 height 10
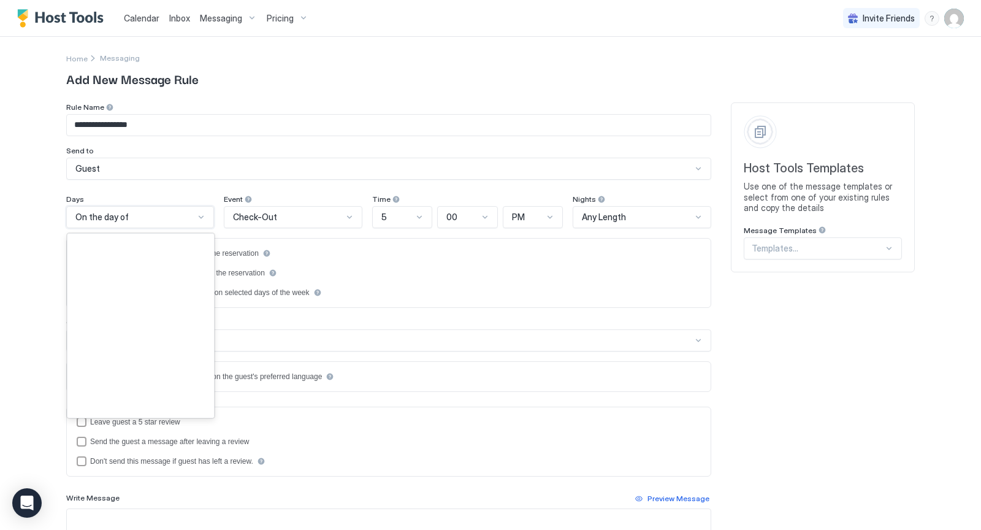
scroll to position [1769, 0]
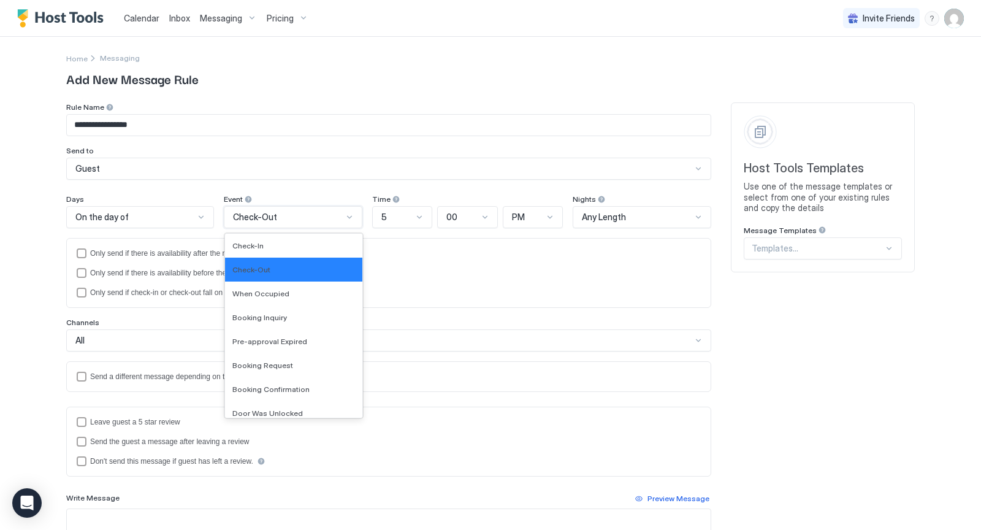
click at [349, 213] on div at bounding box center [350, 217] width 10 height 10
click at [307, 244] on div "Check-In" at bounding box center [293, 245] width 123 height 9
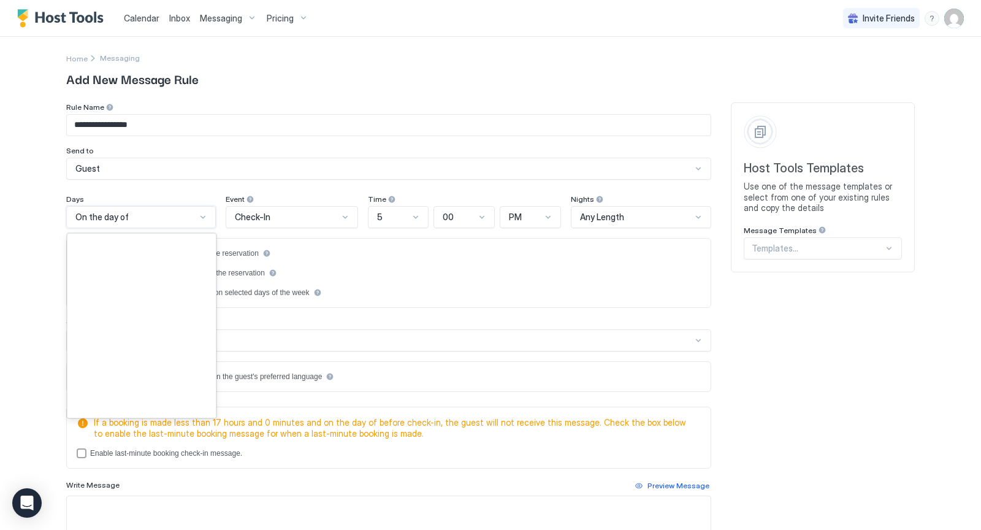
click at [204, 216] on div at bounding box center [203, 217] width 10 height 10
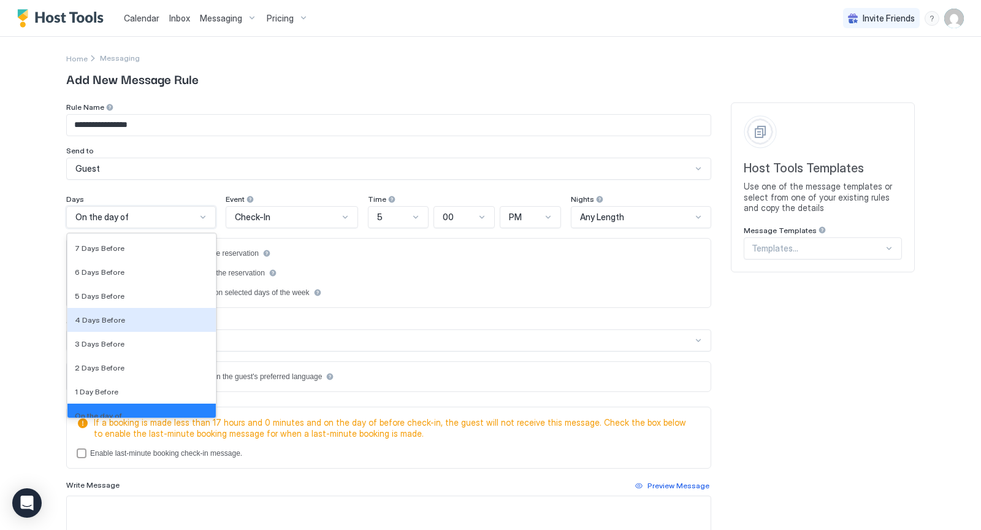
scroll to position [1792, 0]
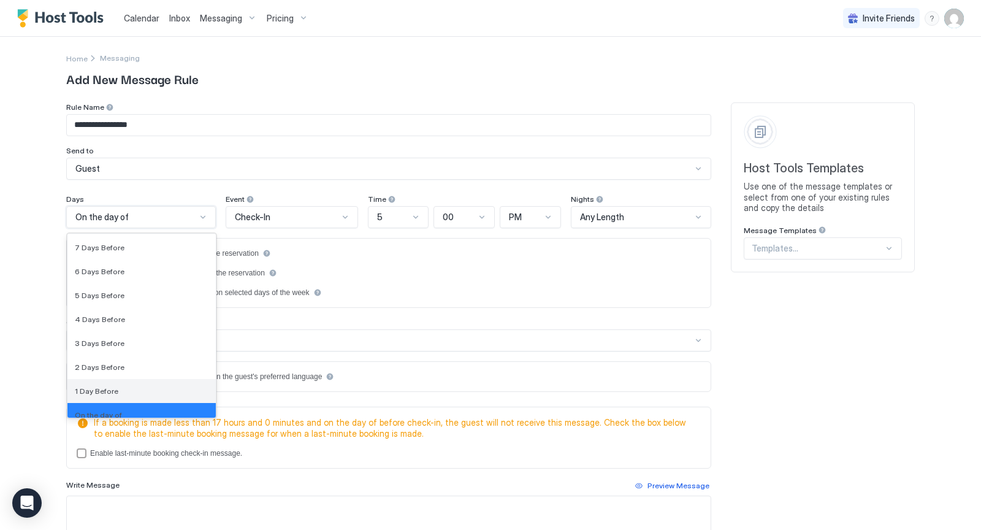
click at [101, 389] on span "1 Day Before" at bounding box center [97, 390] width 44 height 9
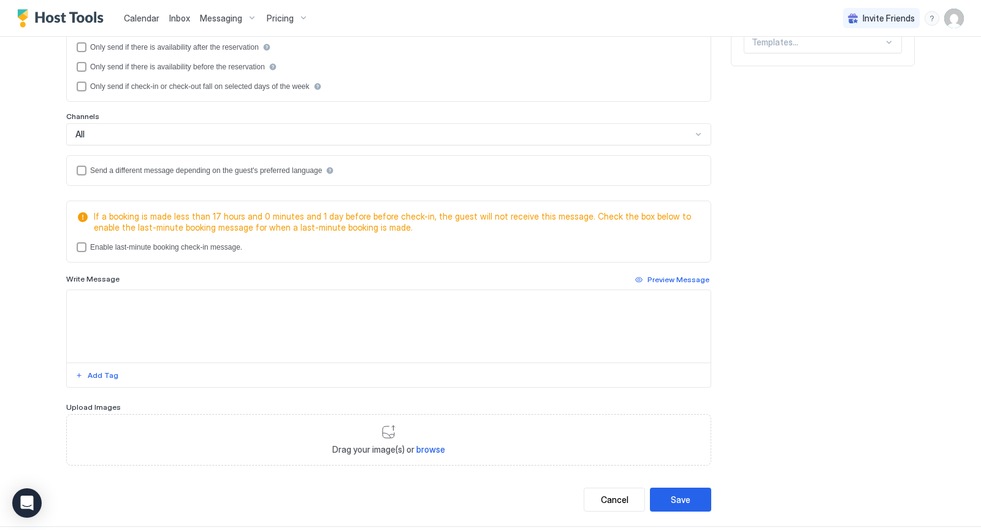
scroll to position [212, 0]
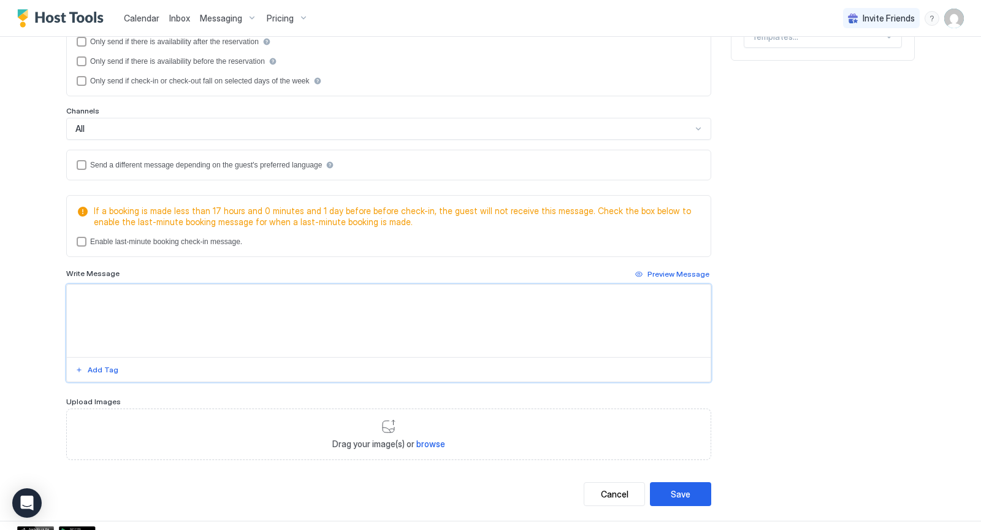
click at [346, 300] on textarea "Input Field" at bounding box center [389, 320] width 644 height 72
paste textarea "**********"
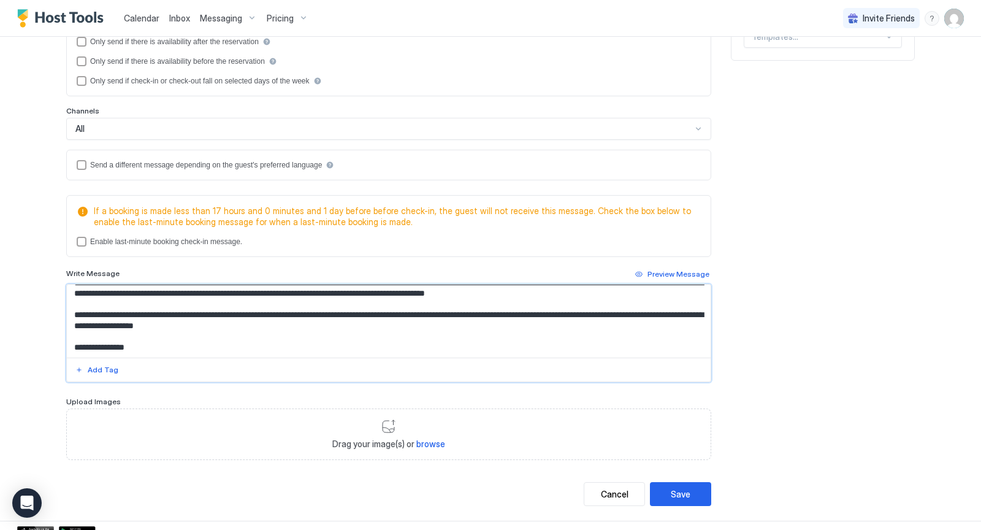
scroll to position [0, 0]
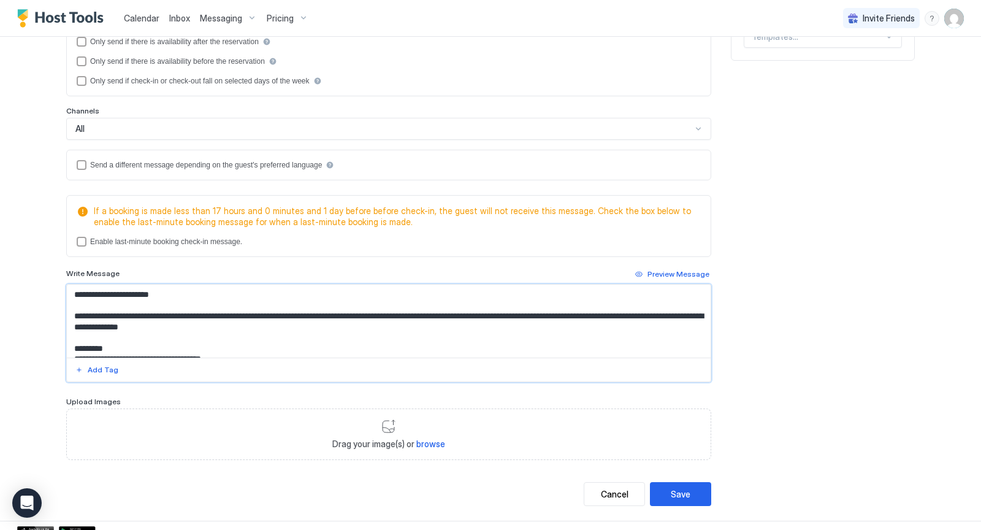
click at [367, 313] on textarea "Input Field" at bounding box center [389, 320] width 644 height 73
drag, startPoint x: 371, startPoint y: 311, endPoint x: 72, endPoint y: 315, distance: 299.2
click at [72, 315] on textarea "Input Field" at bounding box center [389, 320] width 644 height 73
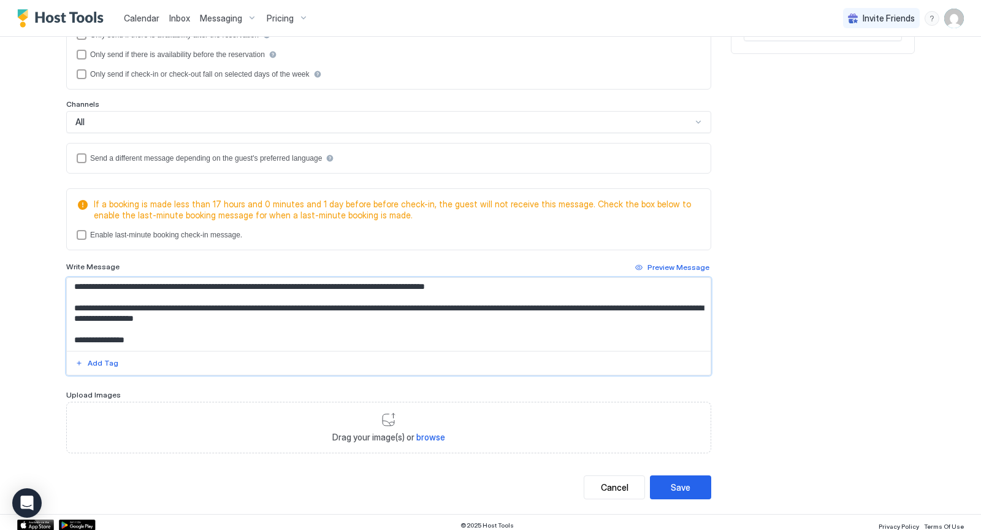
scroll to position [219, 0]
type textarea "**********"
click at [681, 485] on div "Save" at bounding box center [681, 486] width 20 height 13
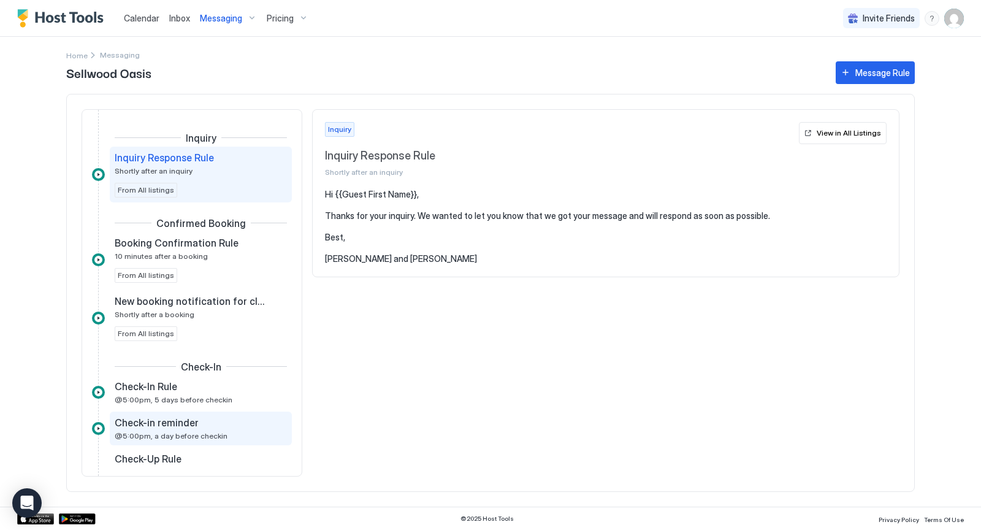
click at [172, 431] on span "@5:00pm, a day before checkin" at bounding box center [171, 435] width 113 height 9
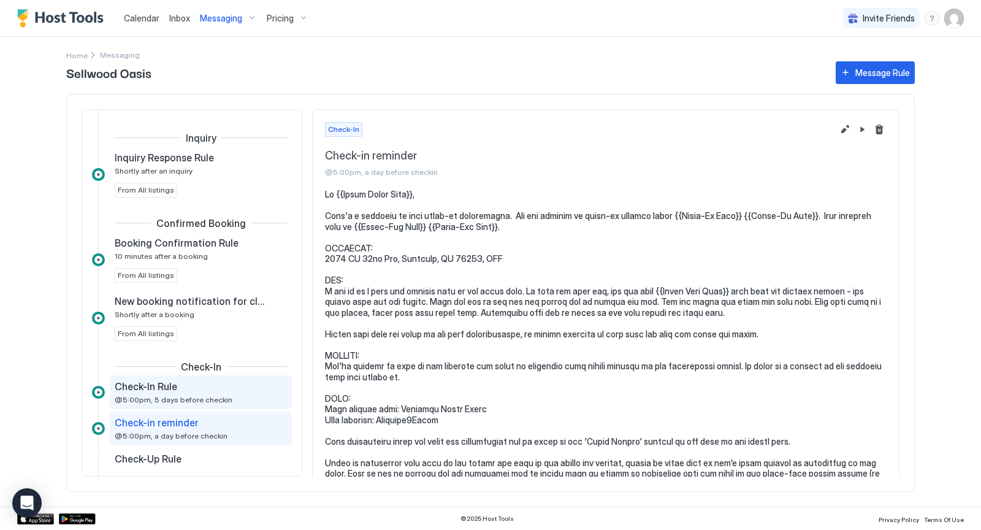
click at [186, 395] on span "@5:00pm, 5 days before checkin" at bounding box center [174, 399] width 118 height 9
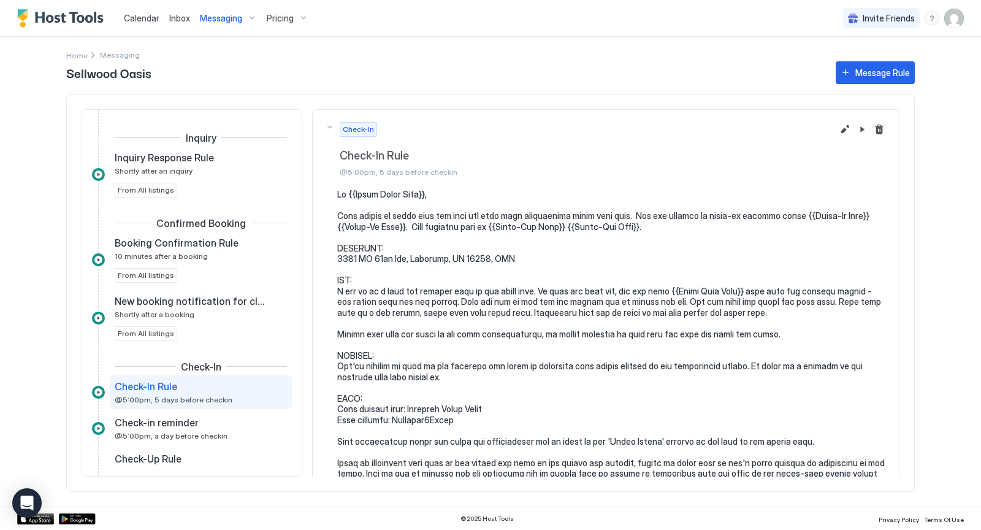
click at [252, 17] on div "Messaging" at bounding box center [228, 18] width 67 height 21
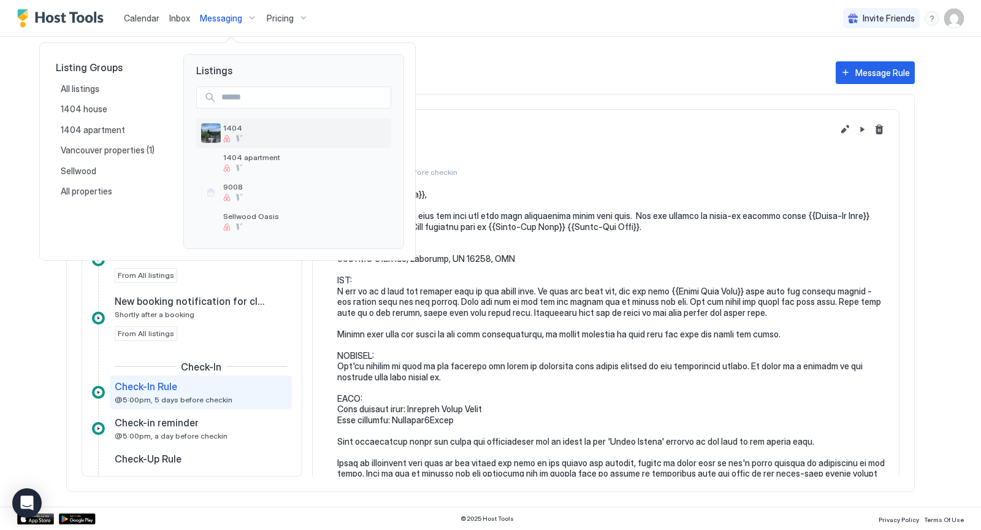
click at [229, 128] on span "1404" at bounding box center [304, 127] width 163 height 9
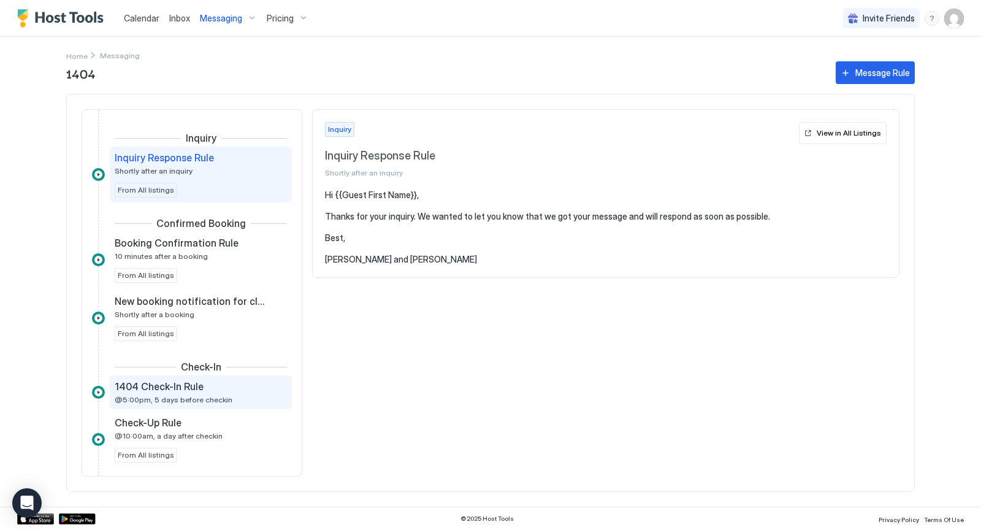
click at [190, 395] on span "@5:00pm, 5 days before checkin" at bounding box center [174, 399] width 118 height 9
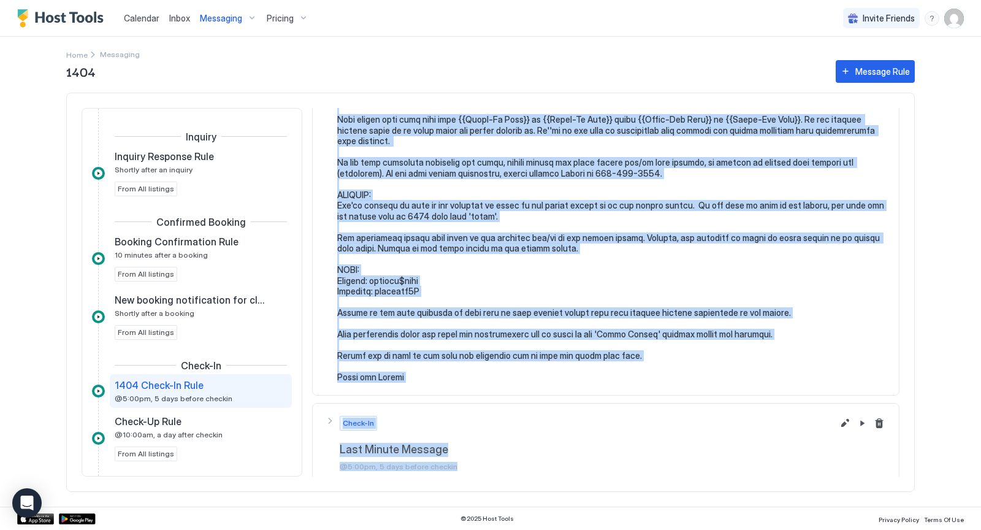
scroll to position [506, 0]
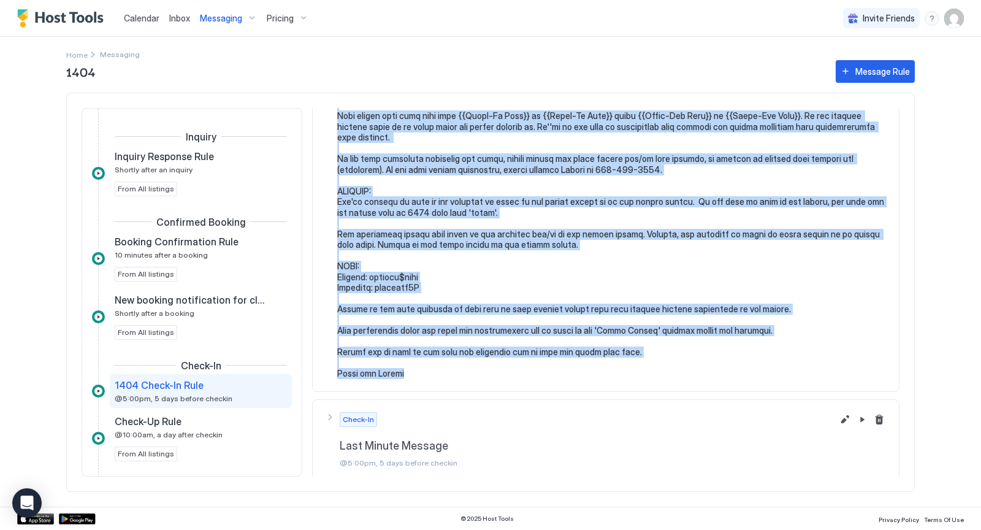
drag, startPoint x: 338, startPoint y: 190, endPoint x: 448, endPoint y: 383, distance: 221.9
click at [448, 383] on section at bounding box center [606, 36] width 586 height 710
copy pre "Hi {{Guest First Name}}, Just wanted to touch base and give you some more infor…"
click at [870, 72] on div "Message Rule" at bounding box center [882, 71] width 55 height 13
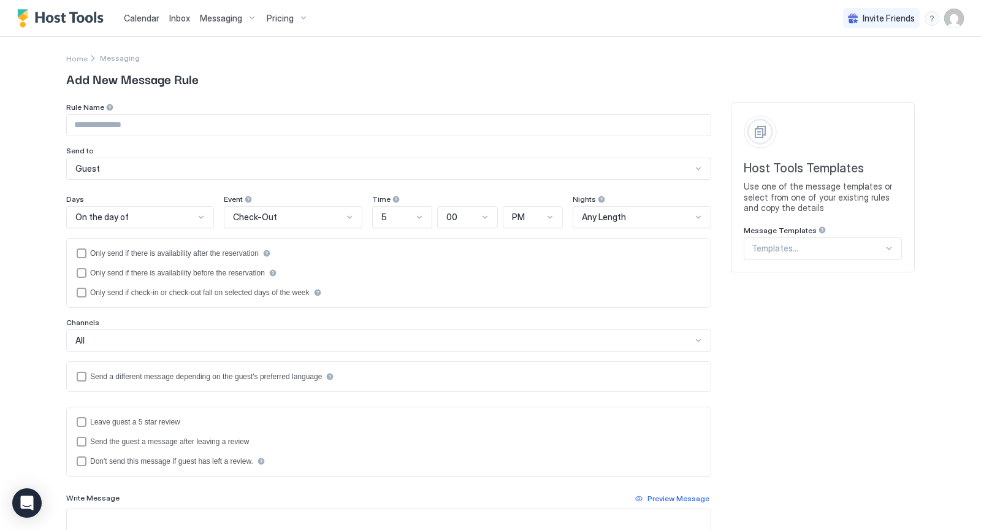
click at [153, 123] on input "Input Field" at bounding box center [389, 125] width 644 height 21
type input "*"
click at [890, 251] on div at bounding box center [889, 248] width 10 height 10
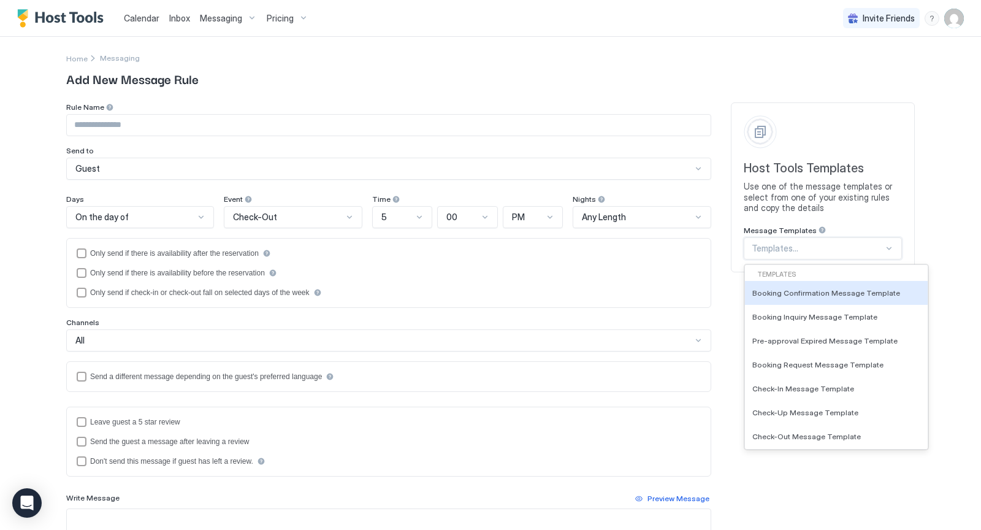
click at [155, 121] on input "Input Field" at bounding box center [389, 125] width 644 height 21
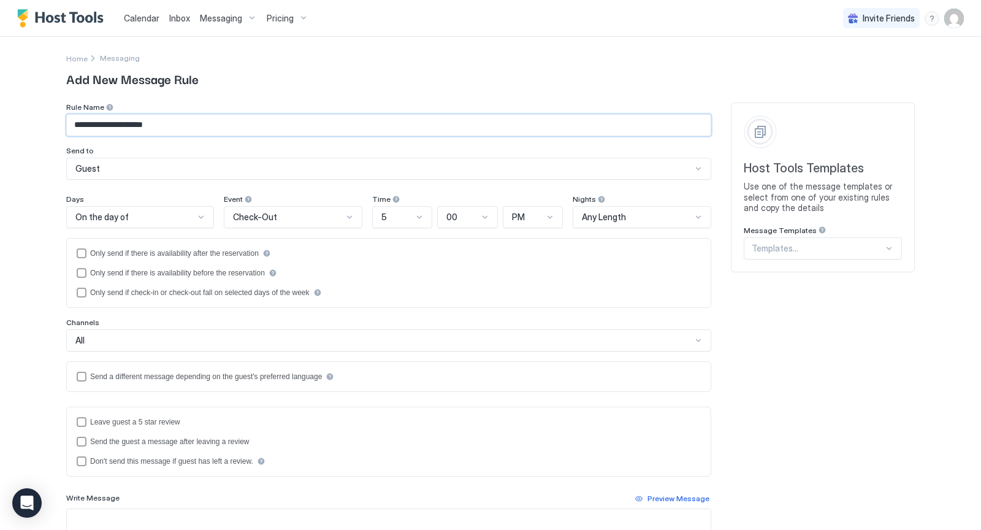
type input "**********"
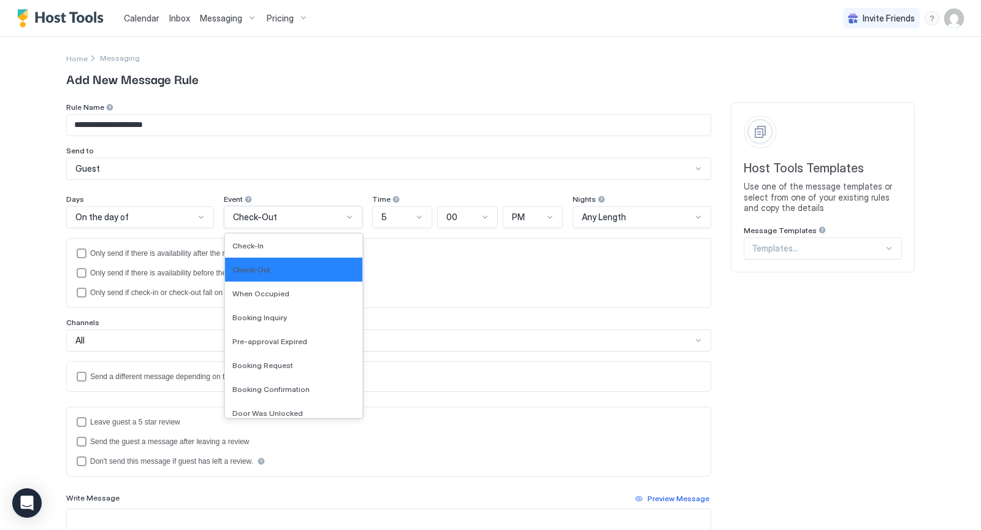
click at [345, 216] on div at bounding box center [350, 217] width 10 height 10
click at [321, 246] on div "Check-In" at bounding box center [293, 245] width 123 height 9
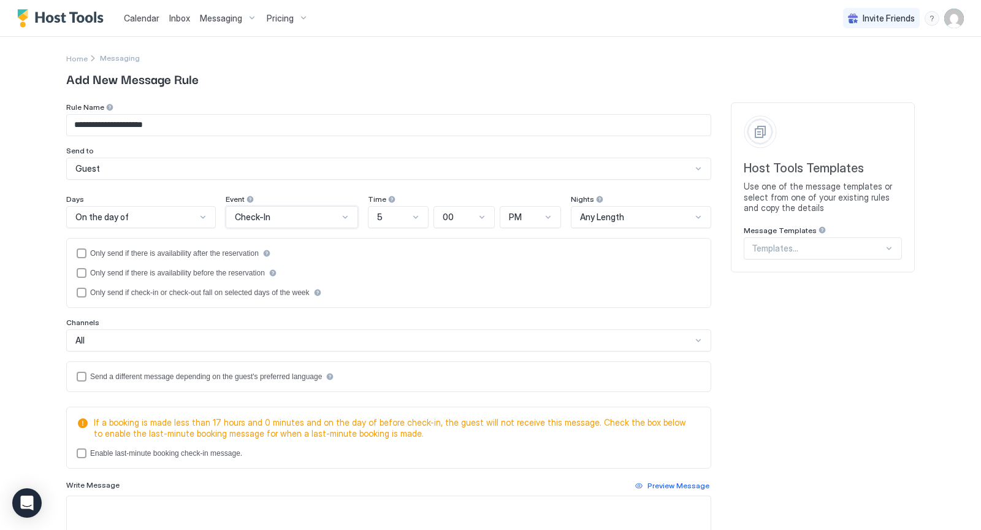
click at [205, 217] on div at bounding box center [203, 217] width 10 height 10
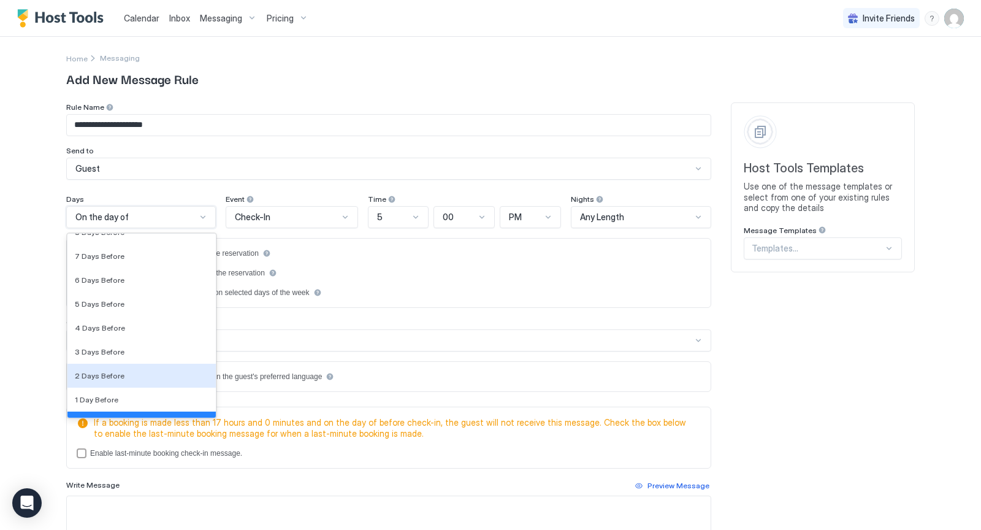
scroll to position [1787, 0]
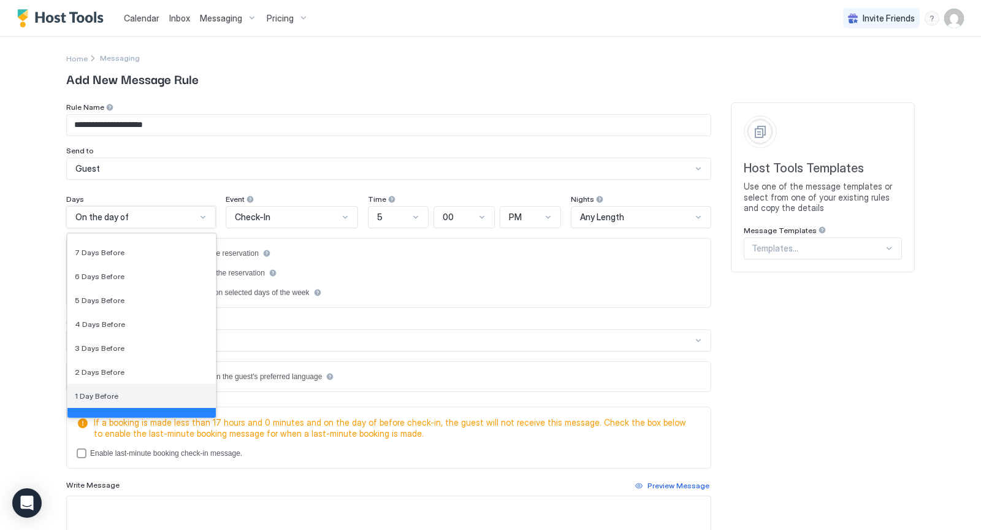
click at [133, 396] on div "1 Day Before" at bounding box center [142, 395] width 134 height 9
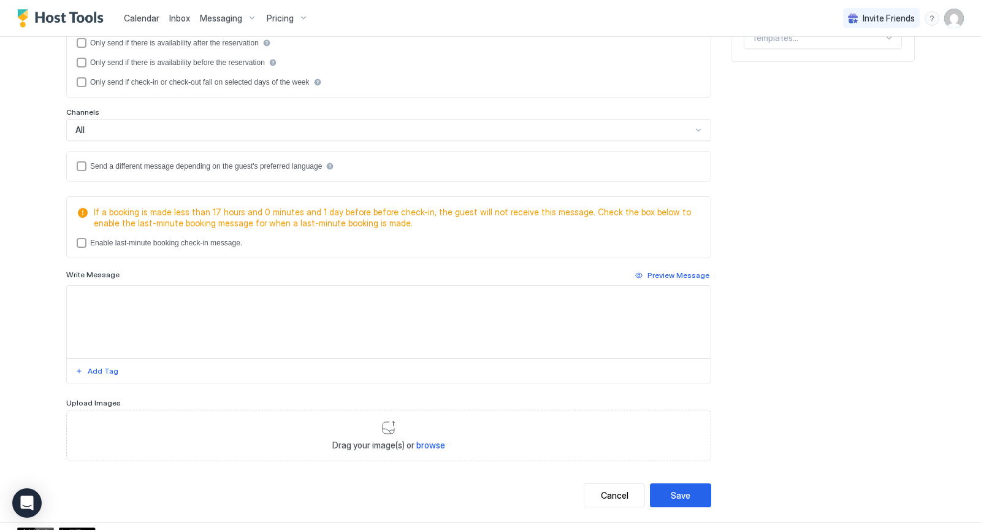
scroll to position [219, 0]
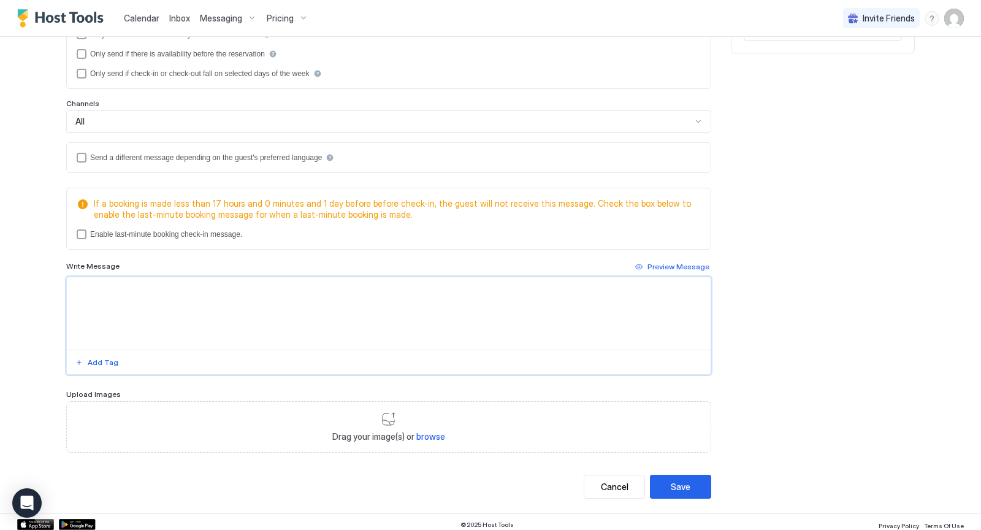
click at [107, 284] on textarea "Input Field" at bounding box center [389, 313] width 644 height 72
paste textarea "**********"
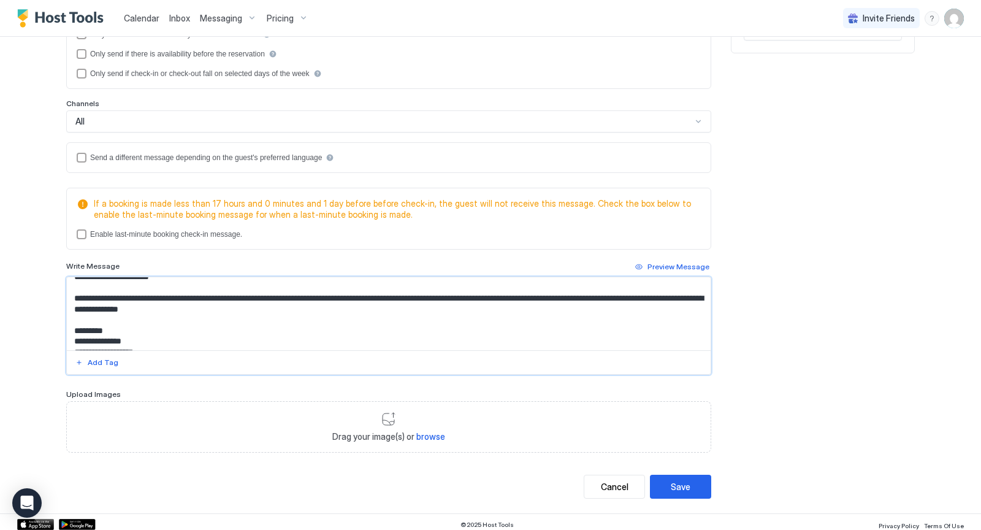
scroll to position [0, 0]
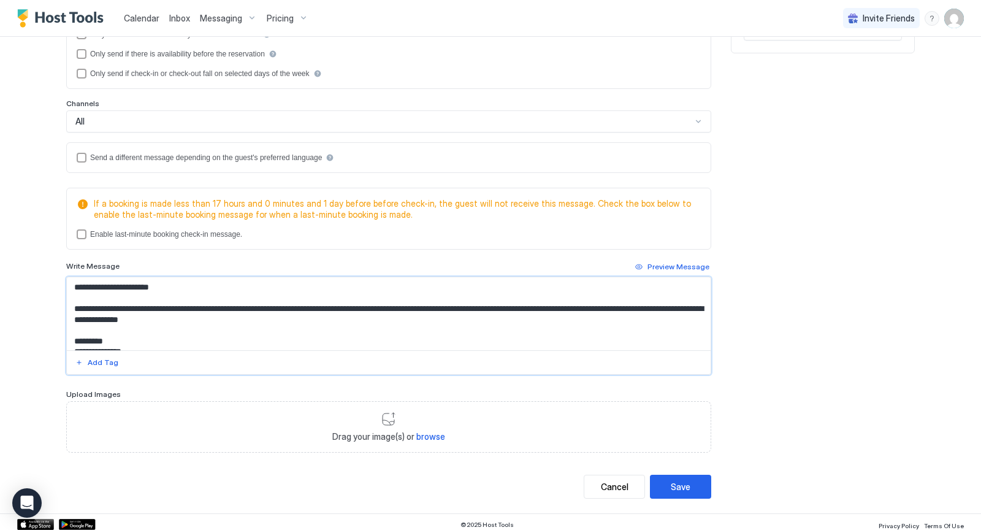
drag, startPoint x: 370, startPoint y: 304, endPoint x: 75, endPoint y: 307, distance: 294.9
click at [75, 307] on textarea "Input Field" at bounding box center [389, 313] width 644 height 73
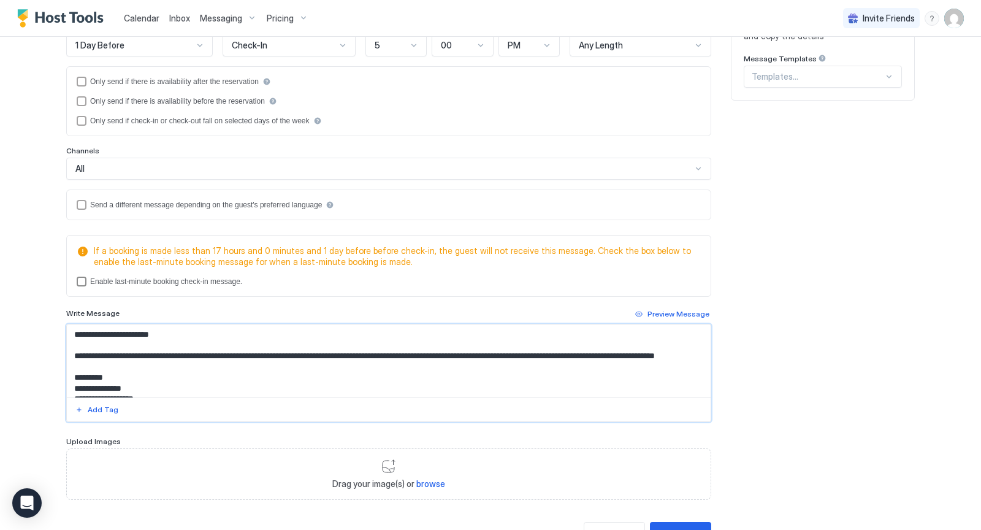
scroll to position [219, 0]
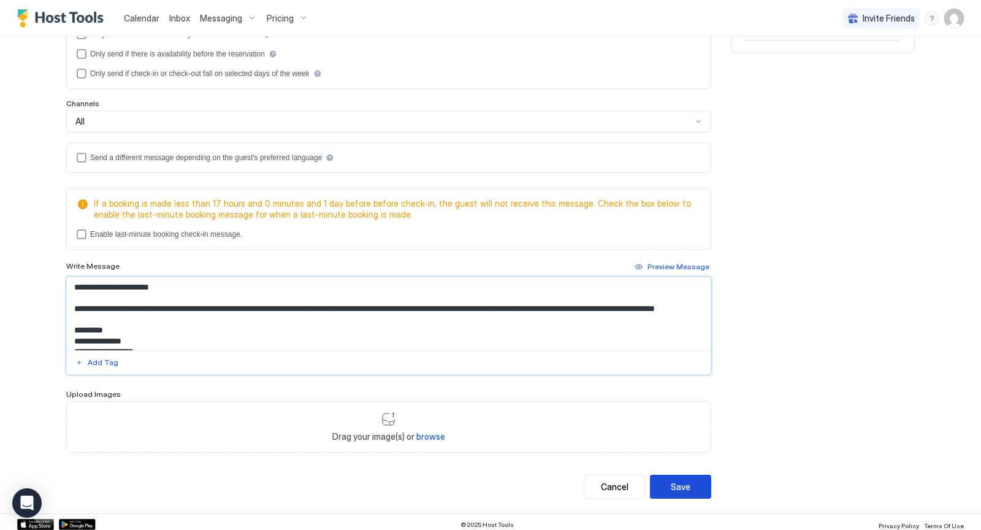
type textarea "**********"
click at [681, 480] on div "Save" at bounding box center [681, 486] width 20 height 13
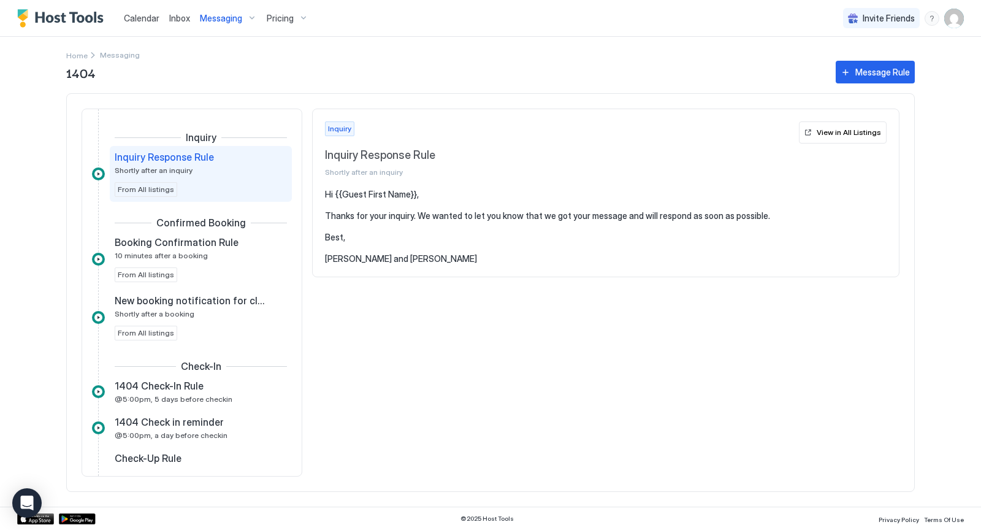
click at [251, 17] on div "Messaging" at bounding box center [228, 18] width 67 height 21
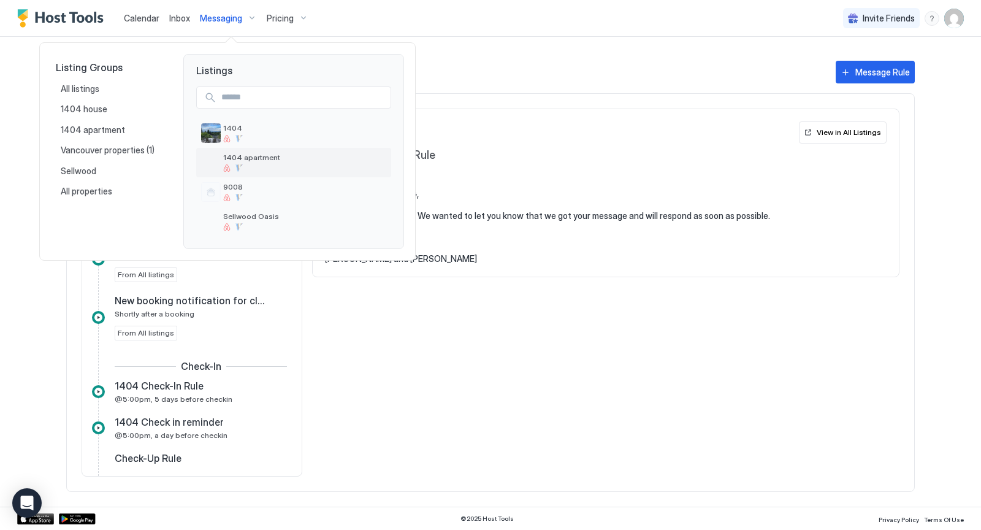
click at [250, 157] on span "1404 apartment" at bounding box center [304, 157] width 163 height 9
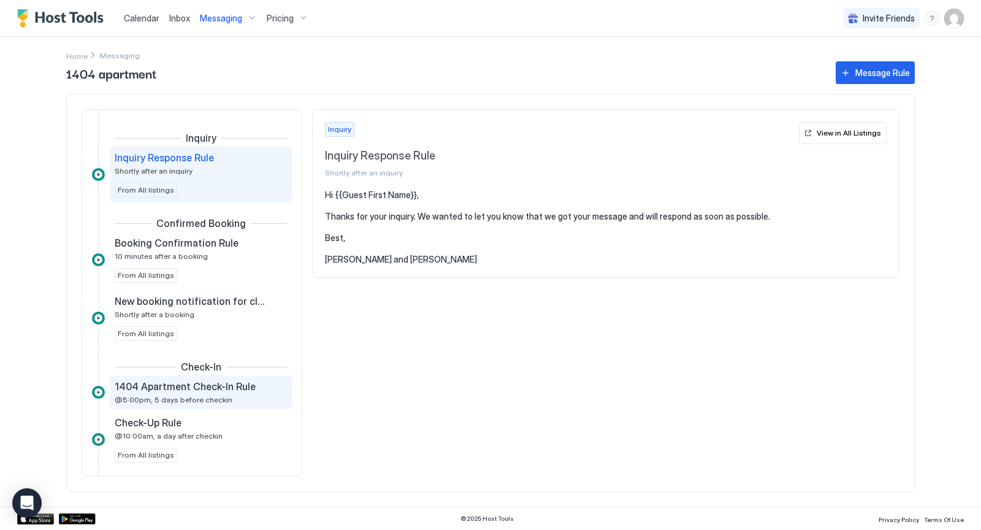
click at [218, 386] on span "1404 Apartment Check-In Rule" at bounding box center [185, 386] width 141 height 12
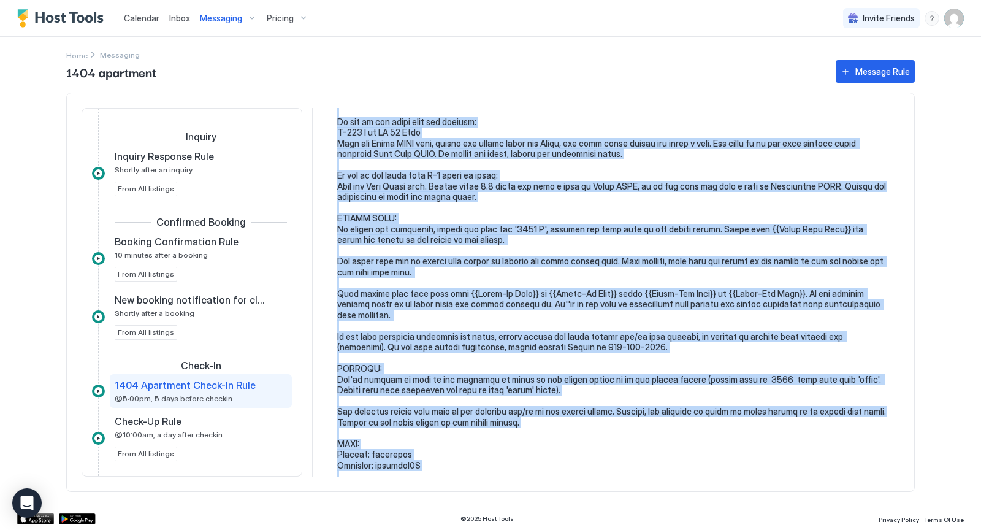
scroll to position [443, 0]
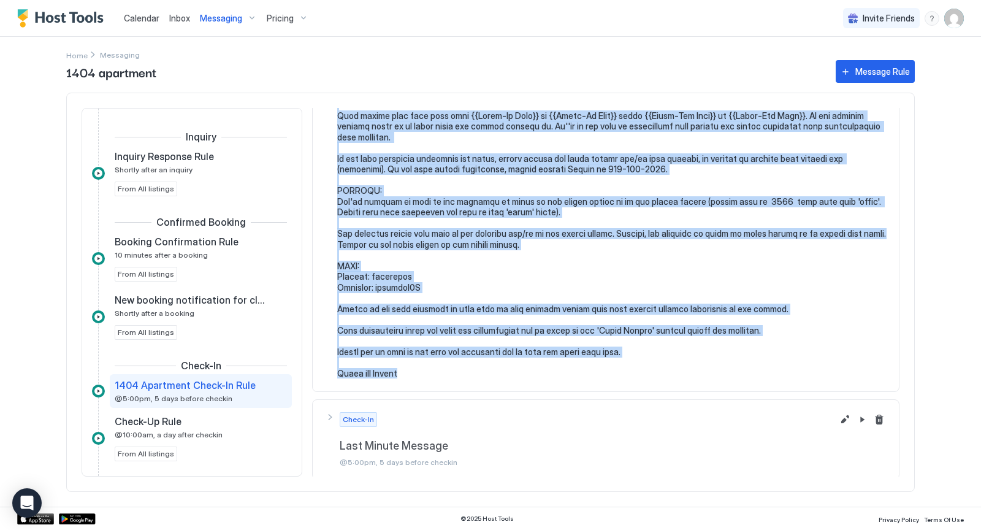
drag, startPoint x: 337, startPoint y: 191, endPoint x: 446, endPoint y: 376, distance: 214.9
click at [446, 376] on pre at bounding box center [611, 62] width 549 height 633
copy pre "Hi {{Guest First Name}}, Just wanted to touch base and give you some more infor…"
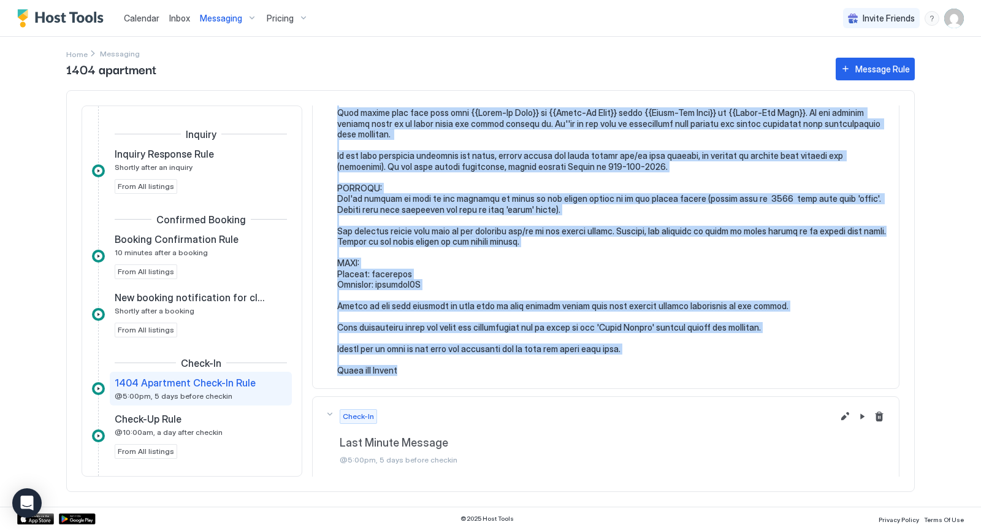
click at [731, 376] on section at bounding box center [606, 65] width 586 height 646
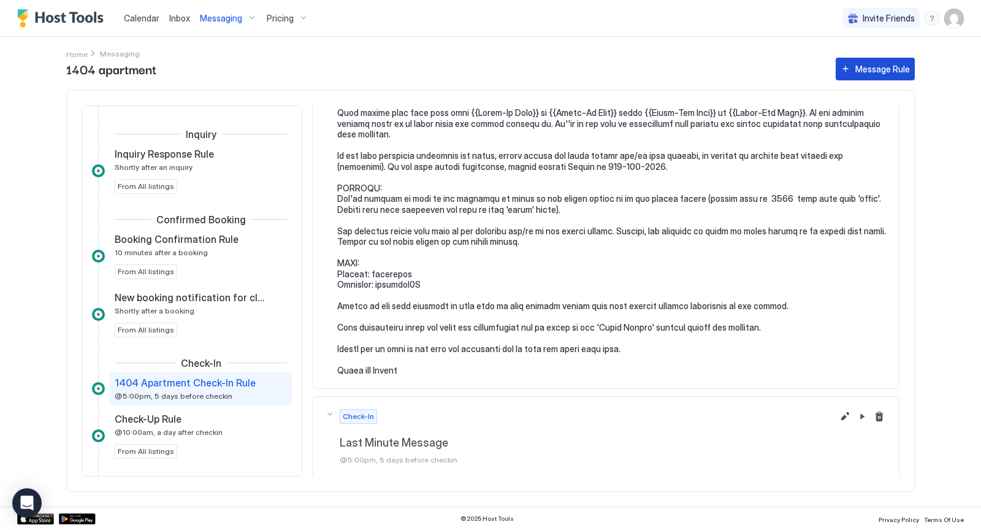
click at [891, 66] on div "Message Rule" at bounding box center [882, 69] width 55 height 13
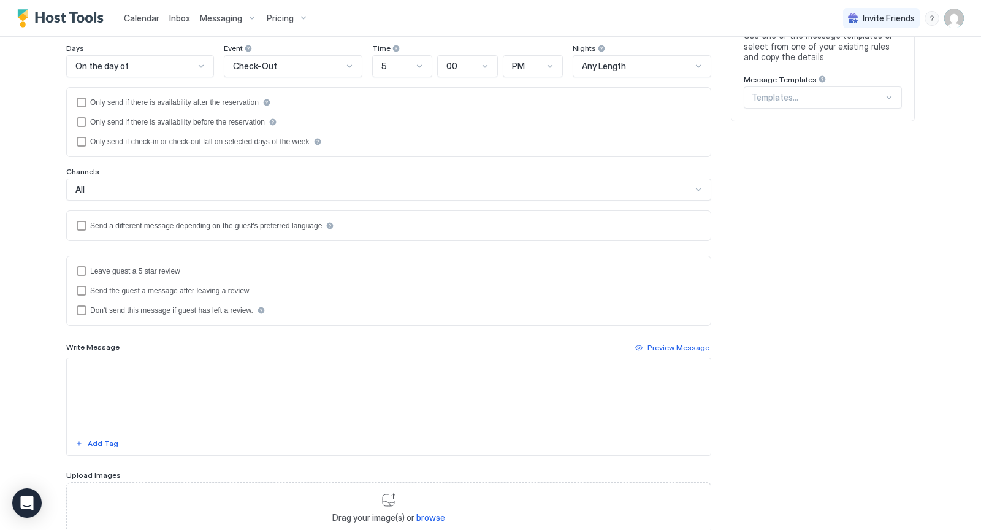
scroll to position [232, 0]
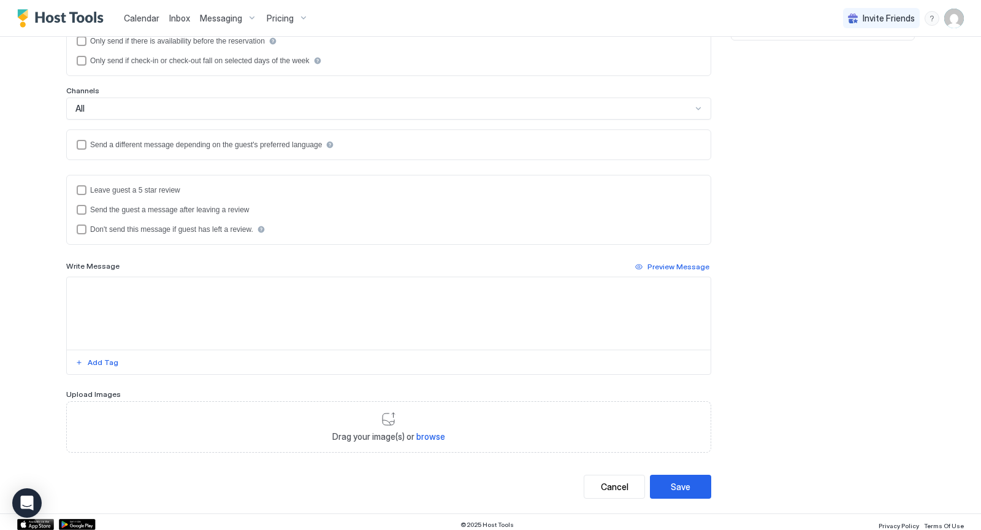
click at [158, 285] on textarea "Input Field" at bounding box center [389, 313] width 644 height 72
paste textarea "**********"
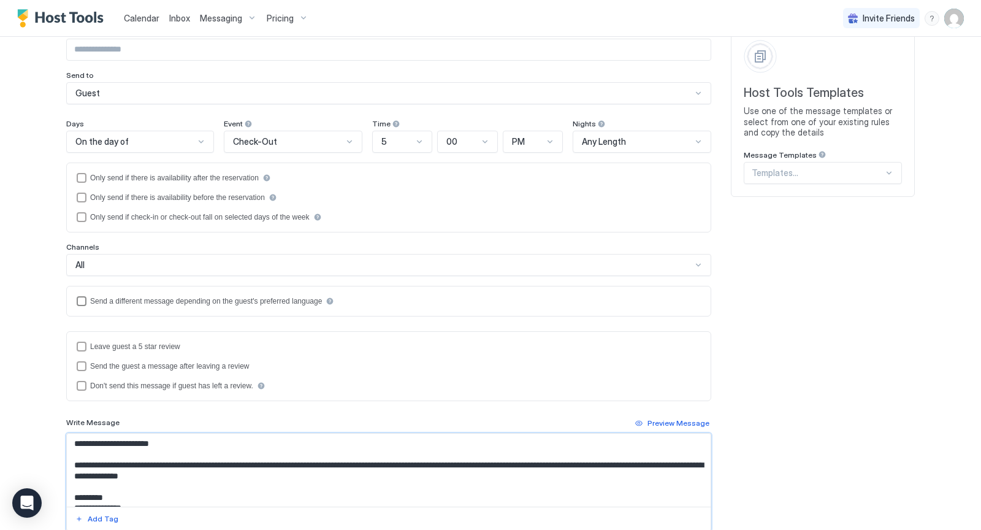
scroll to position [0, 0]
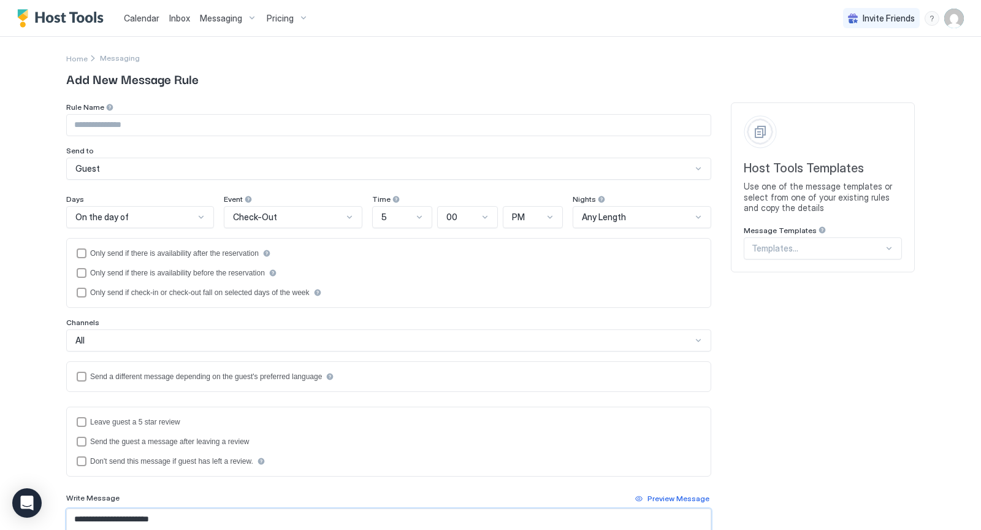
type textarea "**********"
click at [203, 123] on input "Input Field" at bounding box center [389, 125] width 644 height 21
type input "**********"
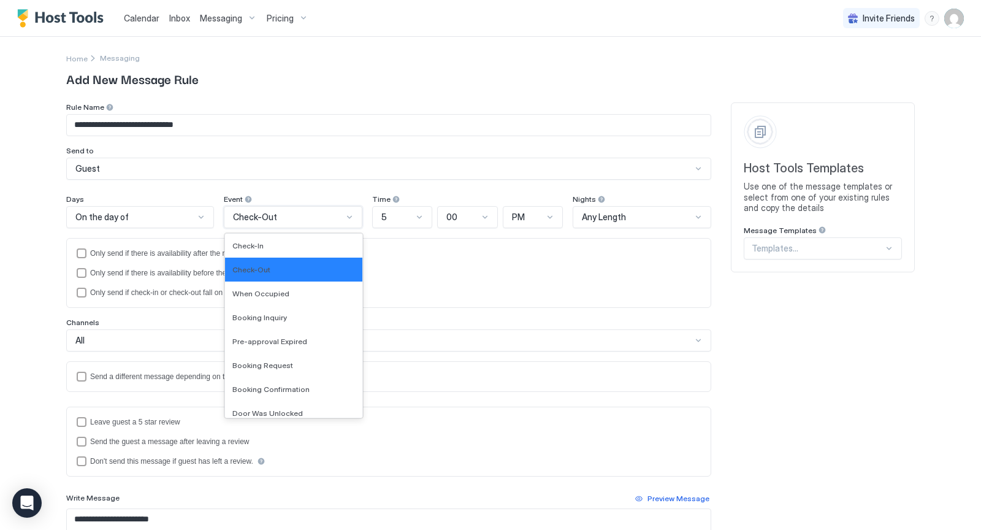
click at [345, 218] on div at bounding box center [350, 217] width 10 height 10
click at [281, 245] on div "Check-In" at bounding box center [293, 245] width 123 height 9
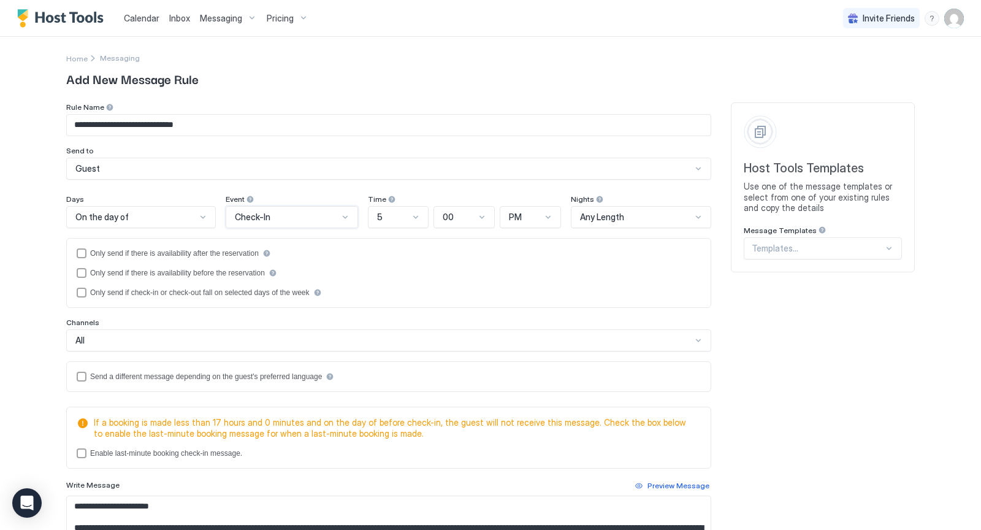
click at [203, 215] on div at bounding box center [203, 217] width 10 height 10
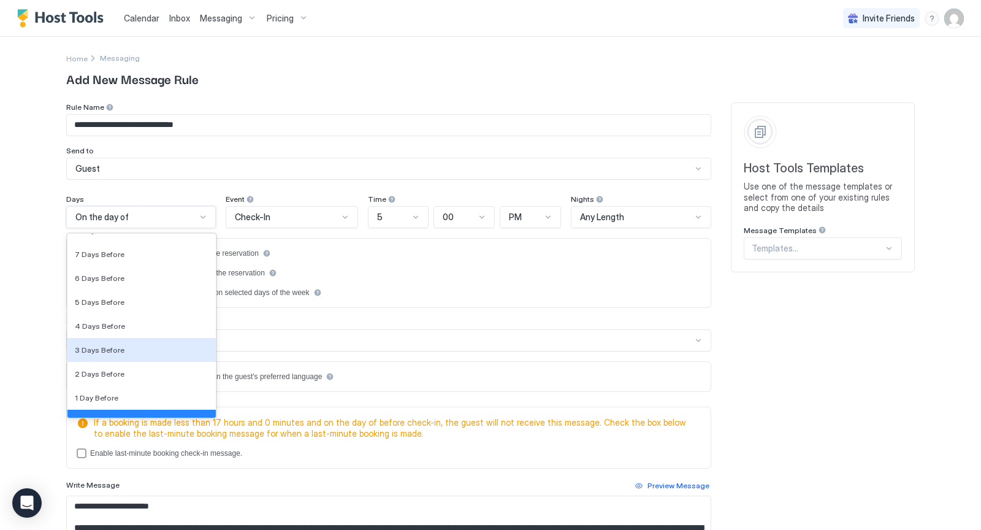
scroll to position [1797, 0]
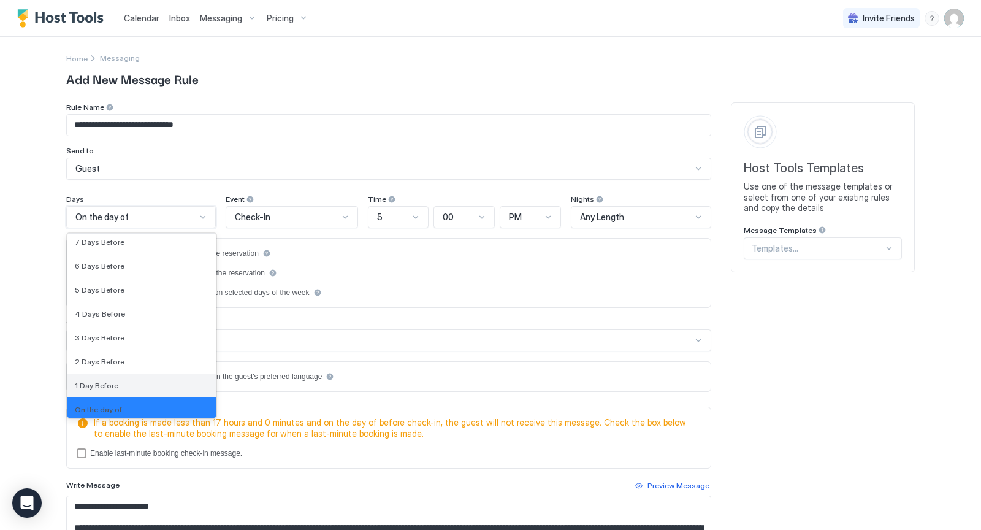
click at [103, 383] on span "1 Day Before" at bounding box center [97, 385] width 44 height 9
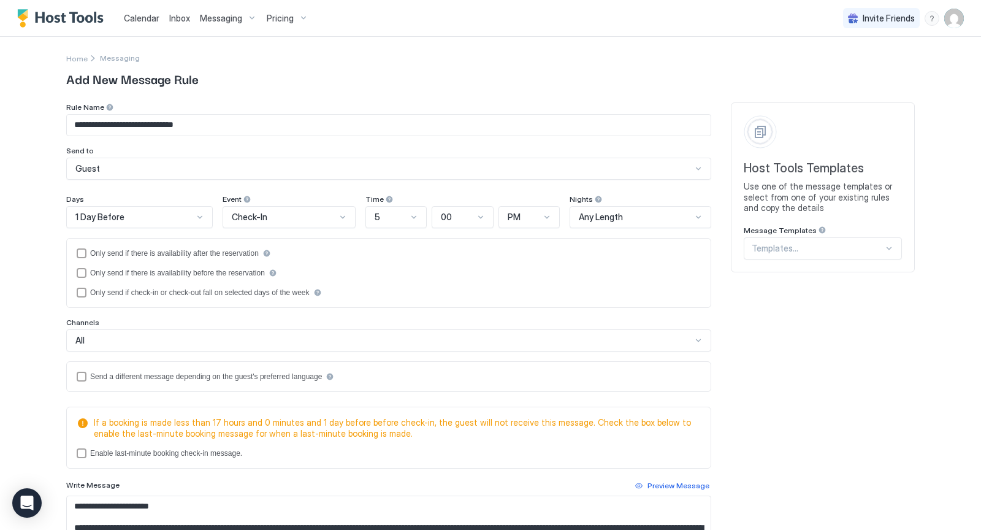
click at [792, 359] on div "**********" at bounding box center [490, 409] width 849 height 615
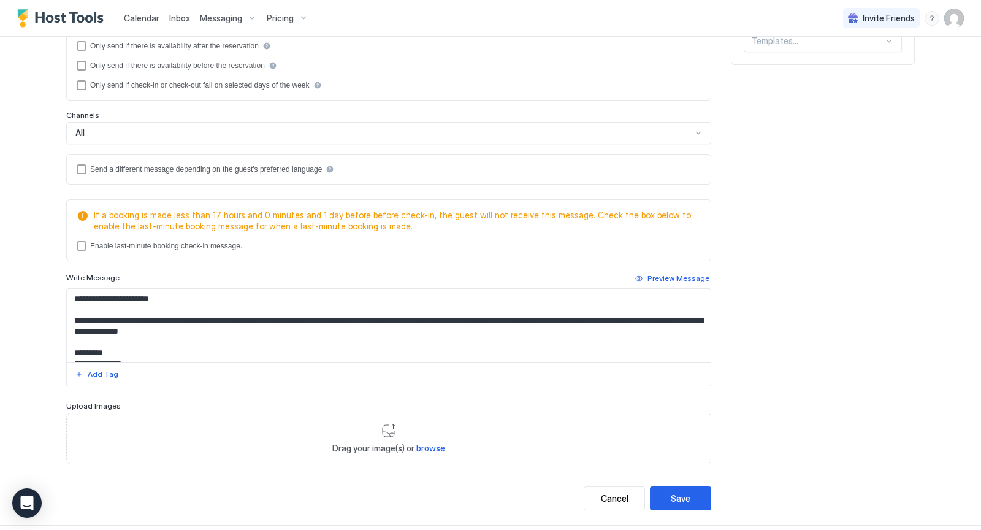
scroll to position [219, 0]
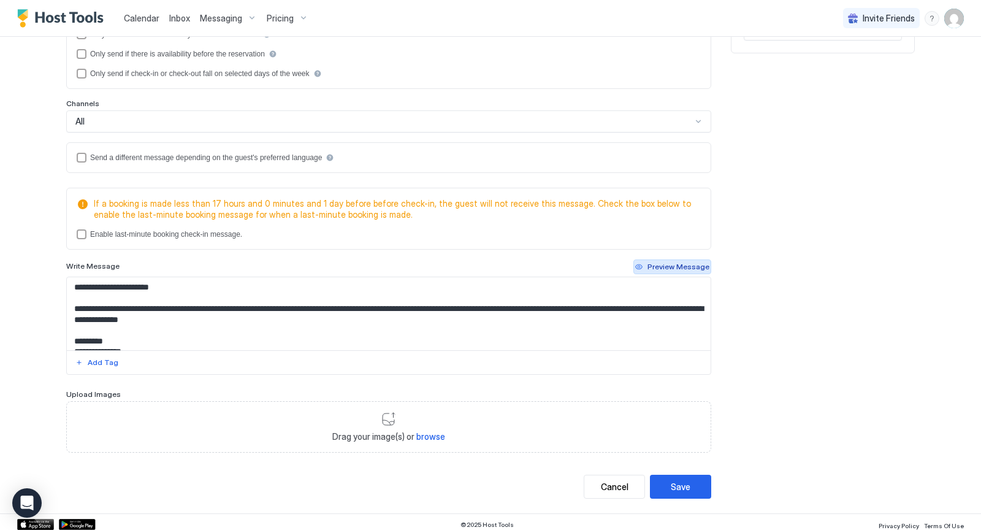
click at [693, 261] on div "Preview Message" at bounding box center [678, 266] width 62 height 11
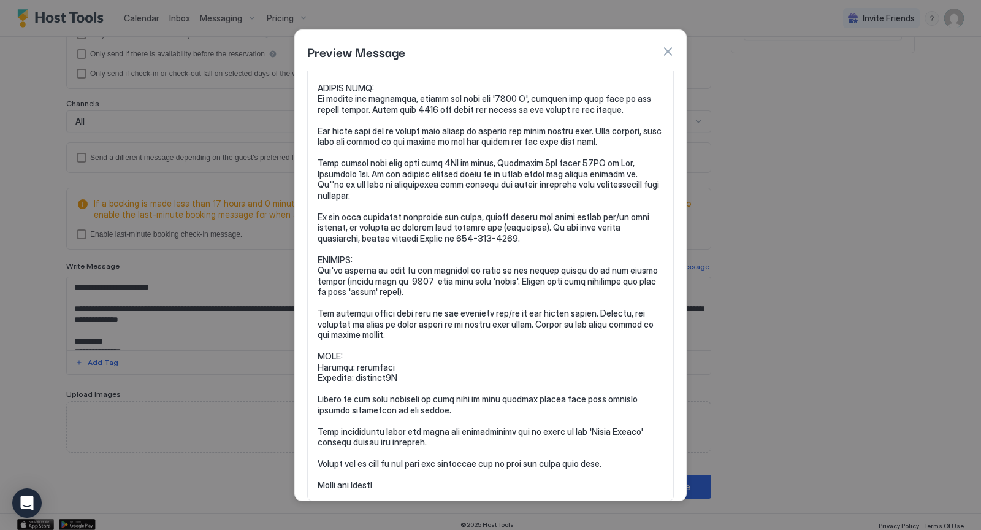
scroll to position [342, 0]
click at [672, 47] on button "button" at bounding box center [668, 51] width 12 height 12
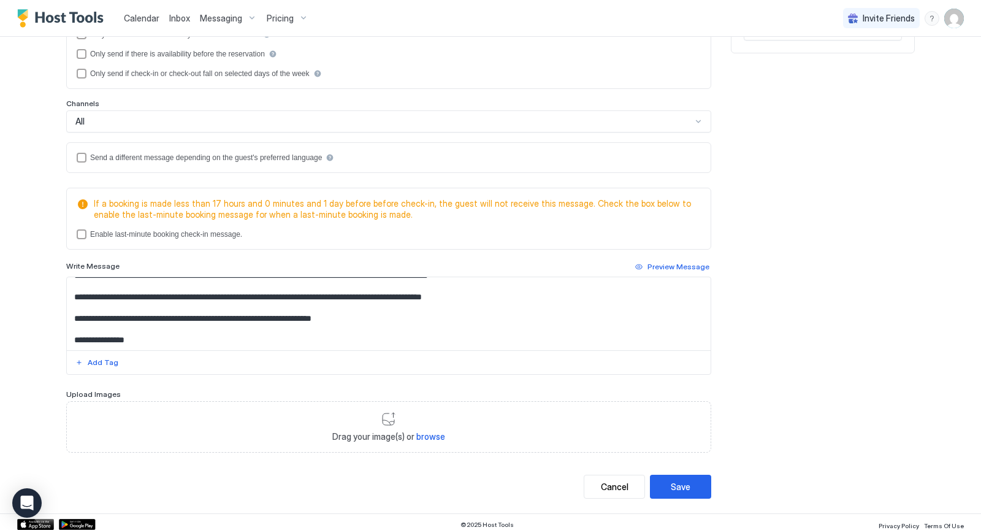
scroll to position [548, 0]
click at [698, 483] on button "Save" at bounding box center [680, 487] width 61 height 24
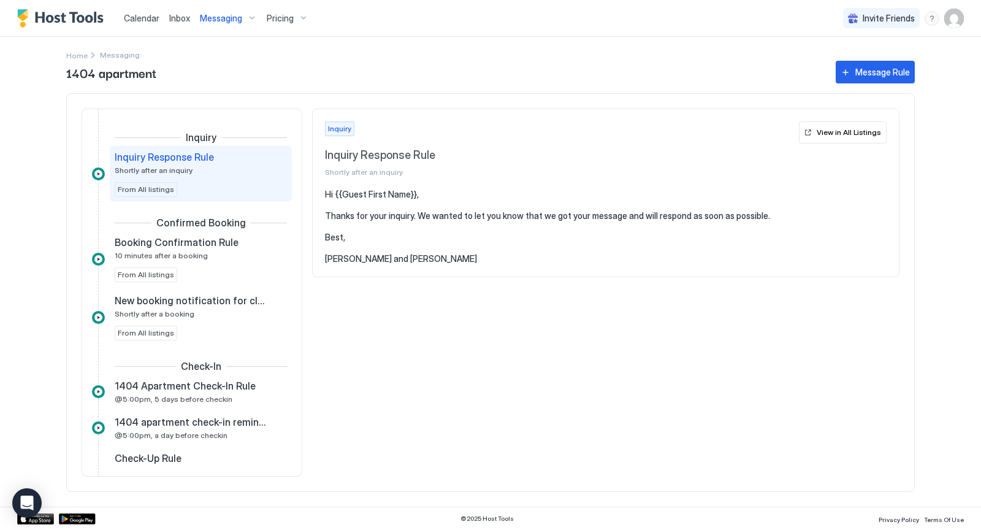
click at [249, 17] on div "Messaging" at bounding box center [228, 18] width 67 height 21
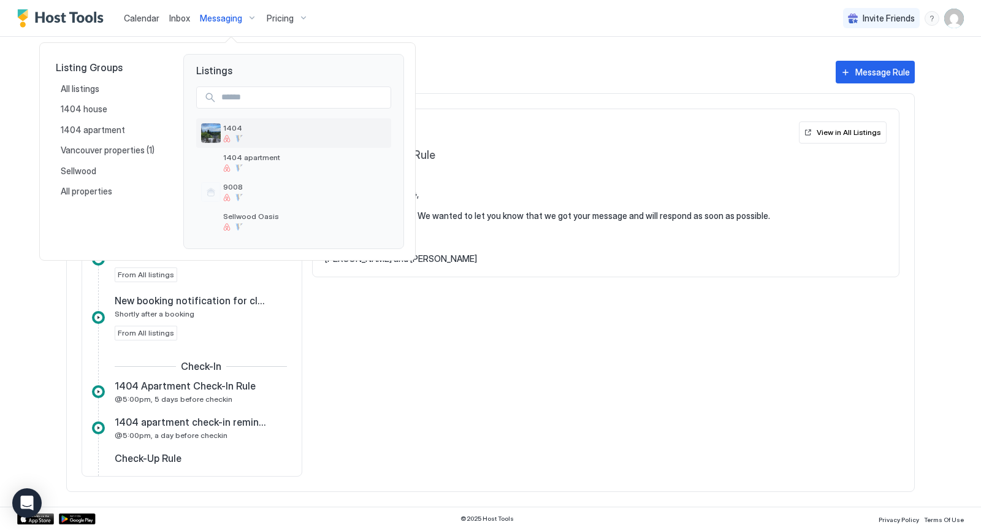
click at [235, 130] on span "1404" at bounding box center [304, 127] width 163 height 9
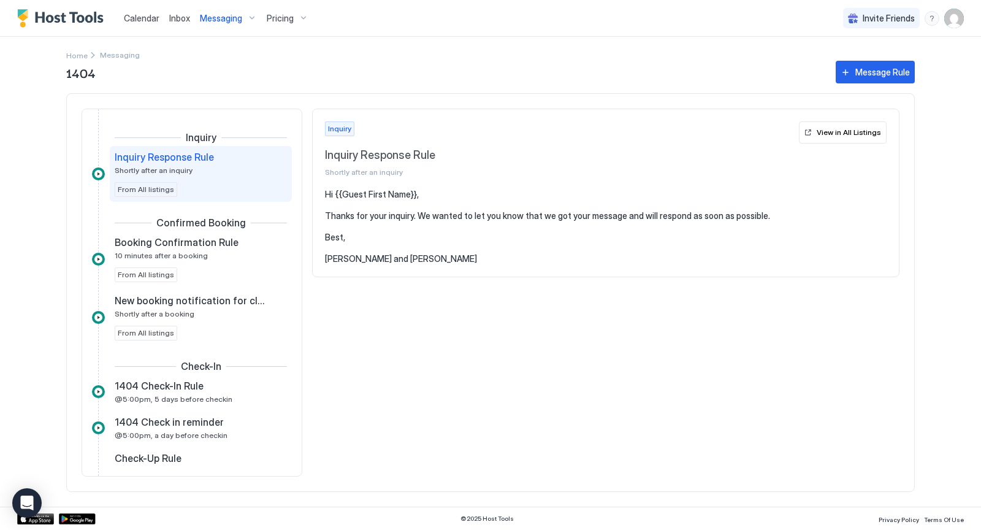
click at [250, 20] on div "Messaging" at bounding box center [228, 18] width 67 height 21
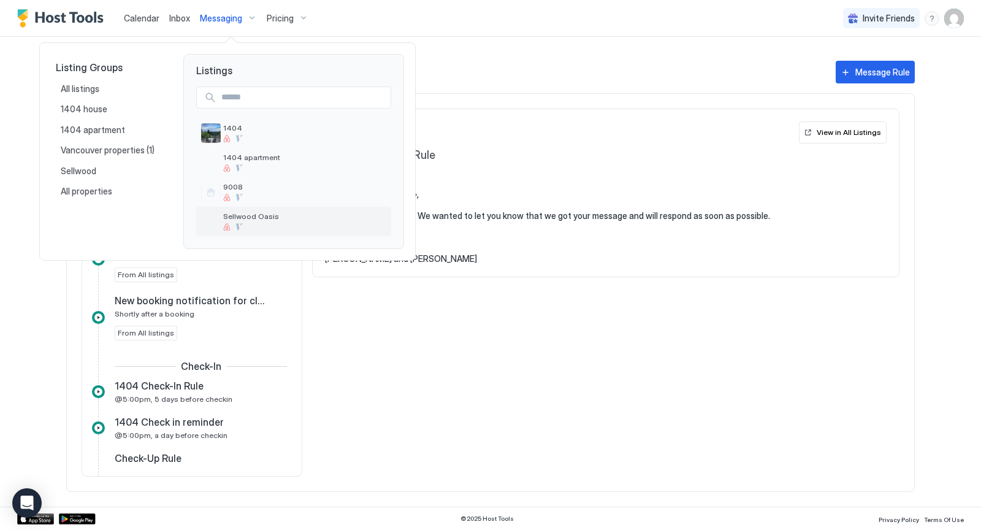
click at [243, 217] on span "Sellwood Oasis" at bounding box center [304, 216] width 163 height 9
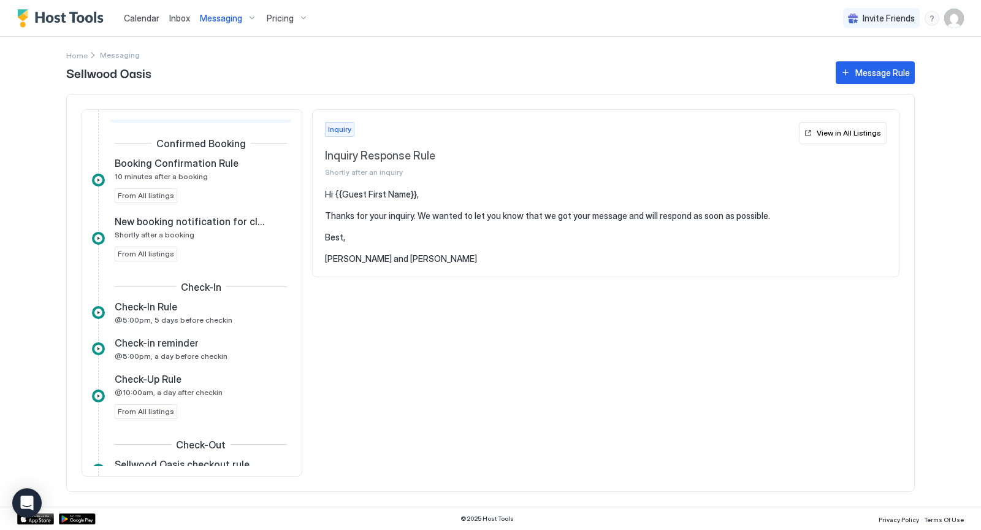
scroll to position [80, 0]
click at [250, 20] on div "Messaging" at bounding box center [228, 18] width 67 height 21
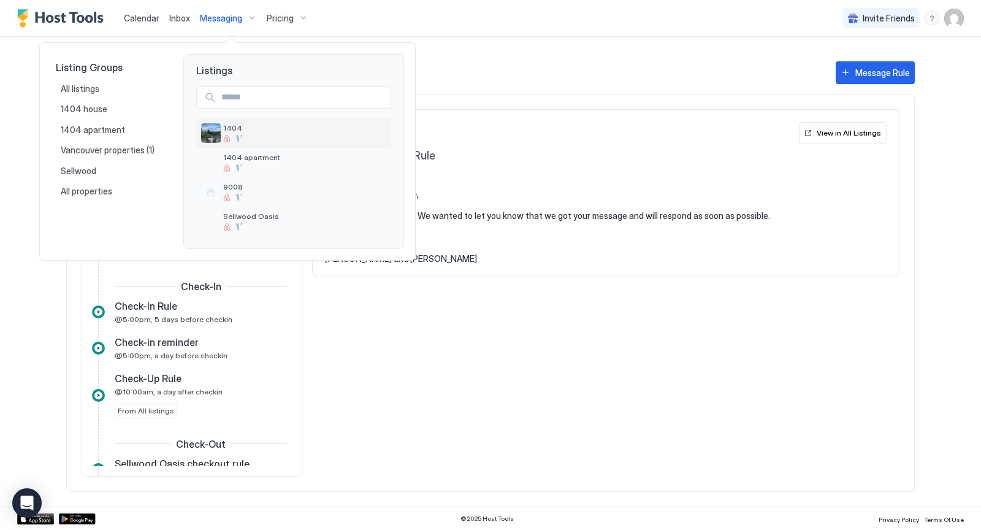
click at [233, 123] on span "1404" at bounding box center [304, 127] width 163 height 9
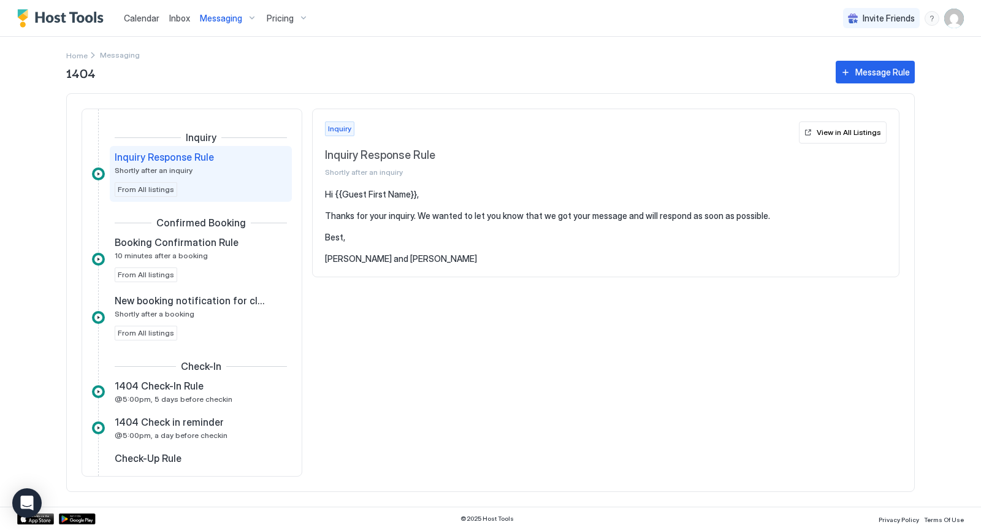
click at [766, 361] on div "Inquiry Inquiry Response Rule Shortly after an inquiry View in All Listings Hi …" at bounding box center [605, 293] width 587 height 368
